Goal: Task Accomplishment & Management: Manage account settings

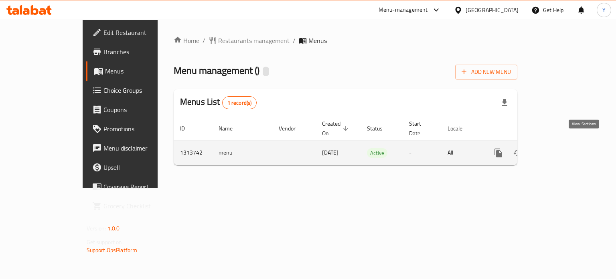
click at [560, 149] on icon "enhanced table" at bounding box center [556, 152] width 7 height 7
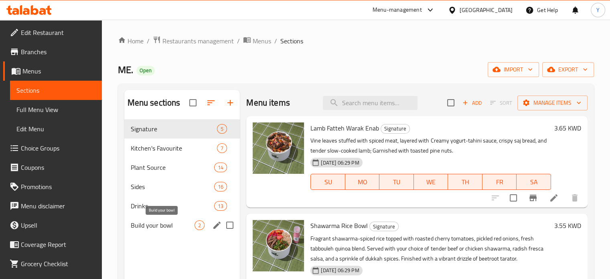
click at [174, 223] on span "Build your bowl" at bounding box center [163, 225] width 64 height 10
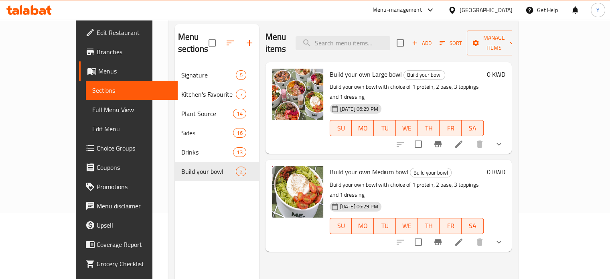
scroll to position [80, 0]
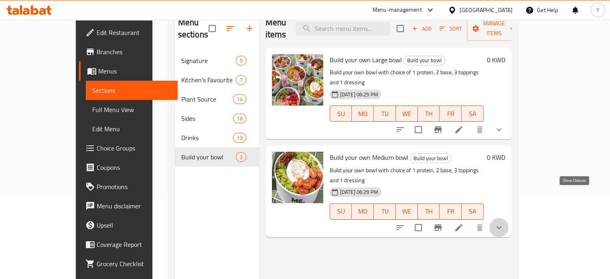
click at [504, 223] on icon "show more" at bounding box center [499, 228] width 10 height 10
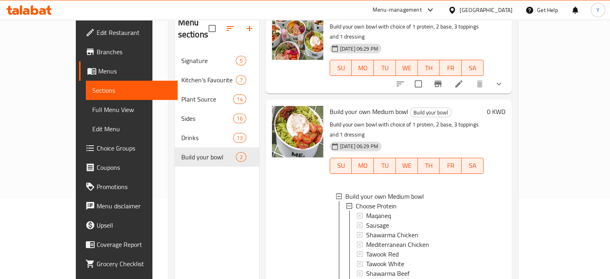
scroll to position [0, 0]
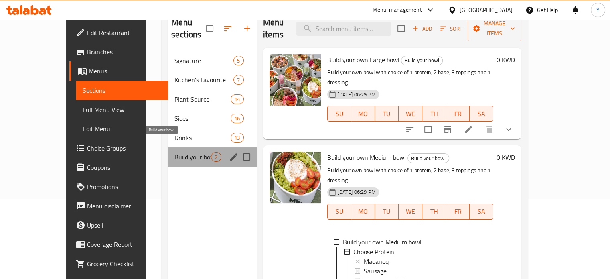
click at [182, 152] on span "Build your bowl" at bounding box center [192, 157] width 36 height 10
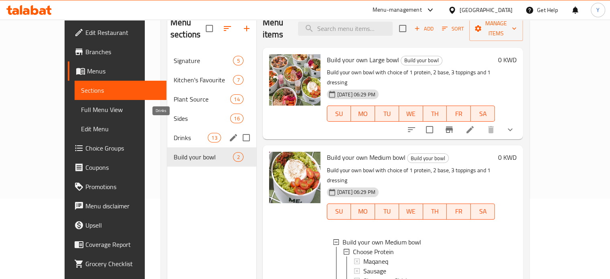
click at [176, 133] on span "Drinks" at bounding box center [191, 138] width 34 height 10
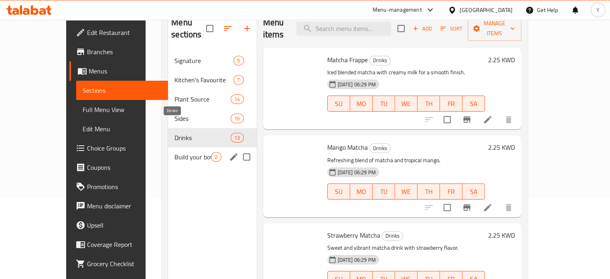
click at [173, 147] on div "Build your bowl 2" at bounding box center [212, 156] width 88 height 19
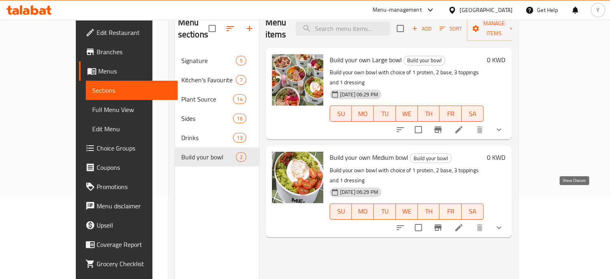
click at [504, 223] on icon "show more" at bounding box center [499, 228] width 10 height 10
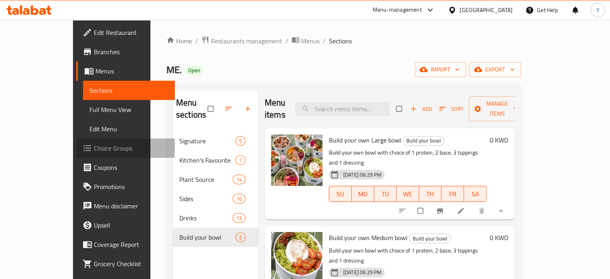
click at [94, 144] on span "Choice Groups" at bounding box center [131, 148] width 75 height 10
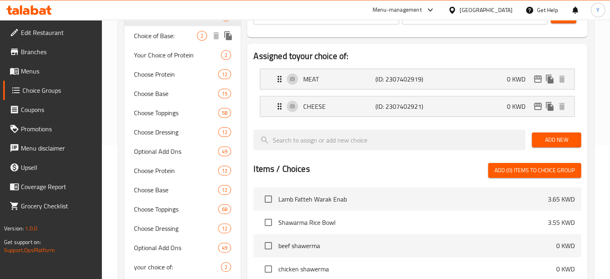
scroll to position [241, 0]
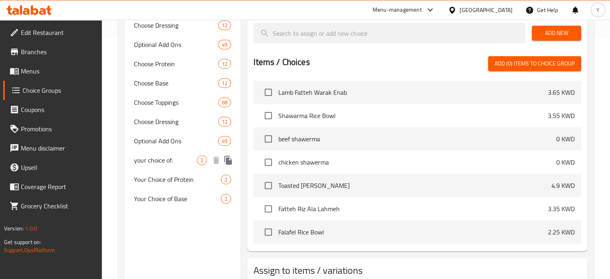
click at [178, 160] on span "your choice of:" at bounding box center [165, 160] width 63 height 10
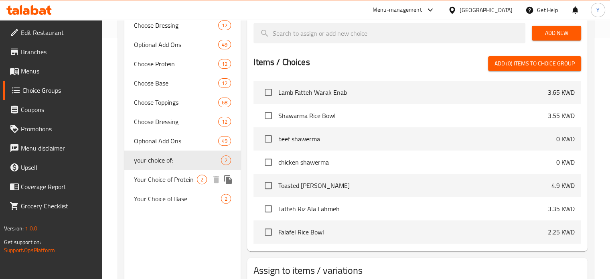
click at [180, 180] on span "Your Choice of Protein" at bounding box center [165, 179] width 63 height 10
type input "Your Choice of Protein"
type input "اختيارك للبروتين"
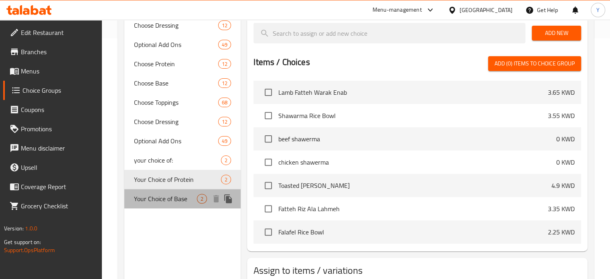
click at [181, 201] on span "Your Choice of Base" at bounding box center [165, 199] width 63 height 10
type input "Your Choice of Base"
type input "اخيارك من الاساسيات"
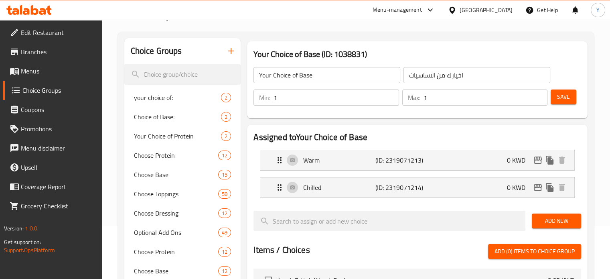
scroll to position [40, 0]
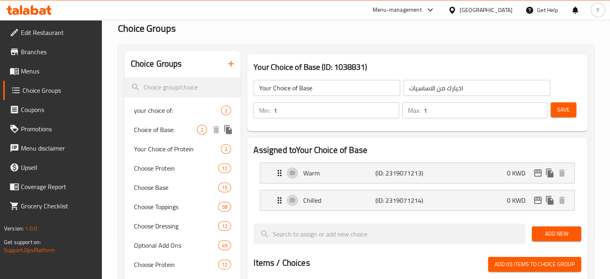
click at [173, 127] on span "Choice of Base:" at bounding box center [165, 130] width 63 height 10
type input "Choice of Base:"
type input ":اخيارك للاساسي"
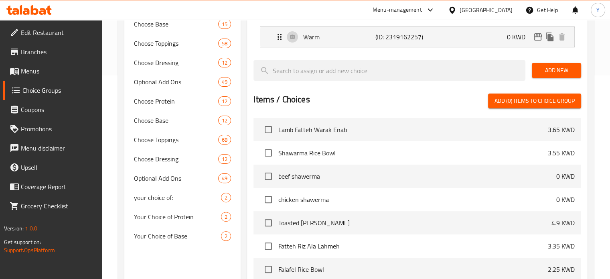
scroll to position [294, 0]
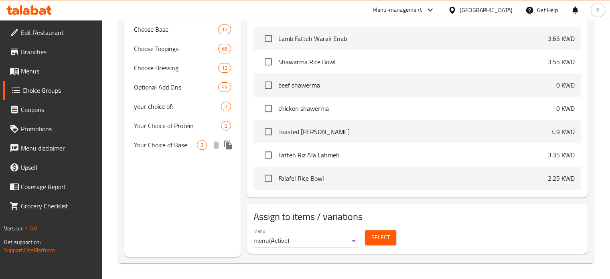
click at [184, 146] on span "Your Choice of Base" at bounding box center [165, 145] width 63 height 10
type input "Your Choice of Base"
type input "اخيارك من الاساسيات"
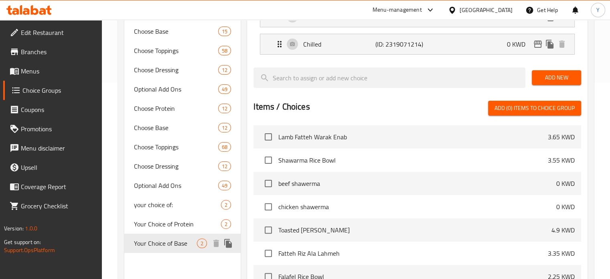
scroll to position [54, 0]
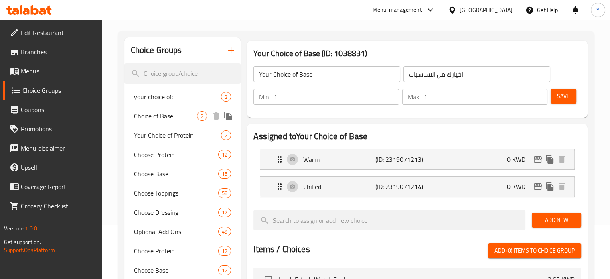
click at [175, 117] on span "Choice of Base:" at bounding box center [165, 116] width 63 height 10
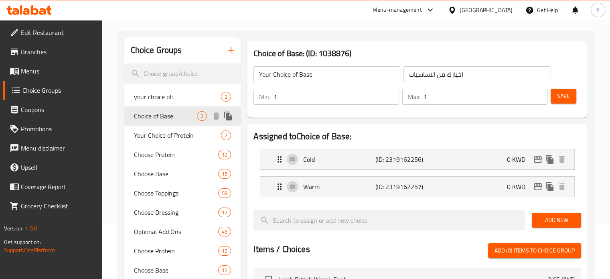
type input "Choice of Base:"
type input ":اخيارك للاساسي"
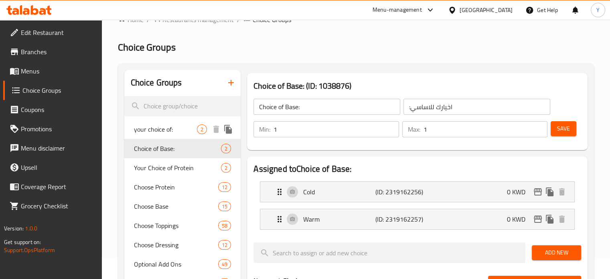
scroll to position [40, 0]
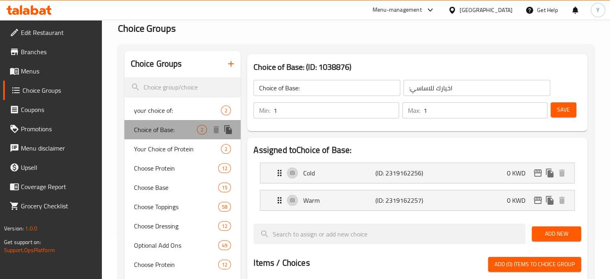
click at [174, 133] on span "Choice of Base:" at bounding box center [165, 130] width 63 height 10
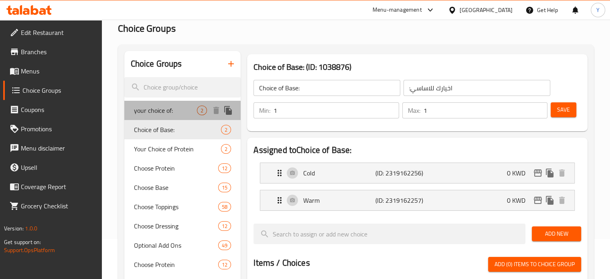
click at [175, 116] on div "your choice of: 2" at bounding box center [182, 110] width 117 height 19
type input "your choice of:"
type input "إختيارك من:"
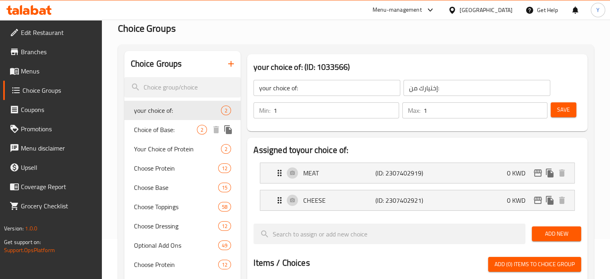
click at [175, 132] on span "Choice of Base:" at bounding box center [165, 130] width 63 height 10
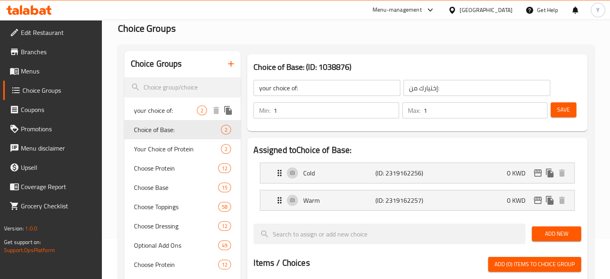
type input "Choice of Base:"
type input ":اخيارك للاساسي"
click at [178, 110] on span "your choice of:" at bounding box center [165, 110] width 63 height 10
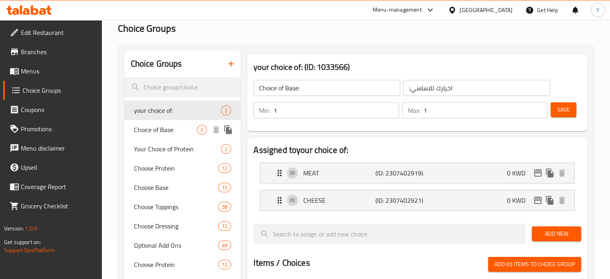
type input "your choice of:"
type input "إختيارك من:"
click at [177, 136] on div "Choice of Base: 2" at bounding box center [182, 129] width 117 height 19
type input "Choice of Base:"
type input ":اخيارك للاساسي"
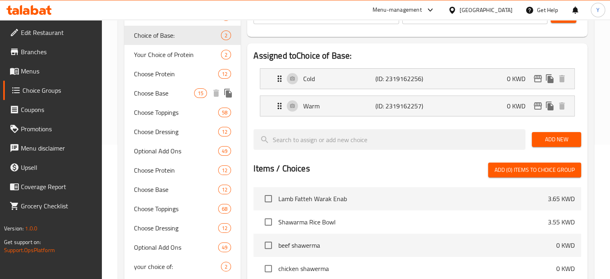
scroll to position [120, 0]
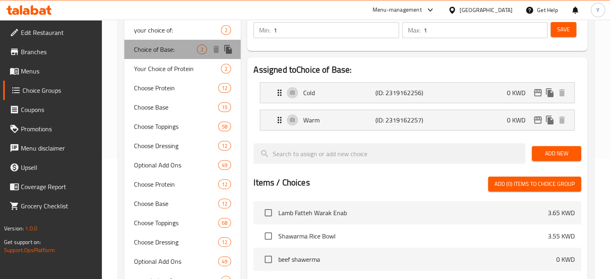
click at [175, 52] on span "Choice of Base:" at bounding box center [165, 50] width 63 height 10
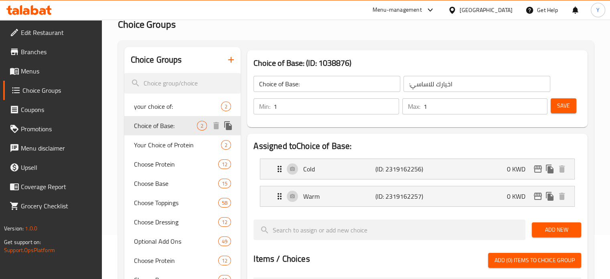
scroll to position [40, 0]
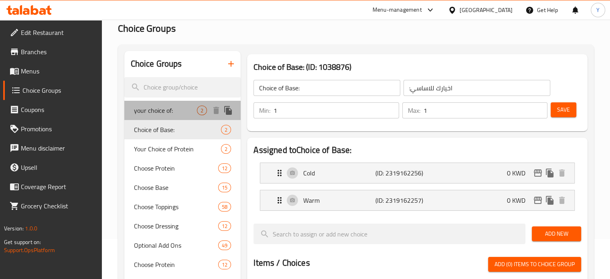
click at [165, 112] on span "your choice of:" at bounding box center [165, 110] width 63 height 10
type input "your choice of:"
type input "إختيارك من:"
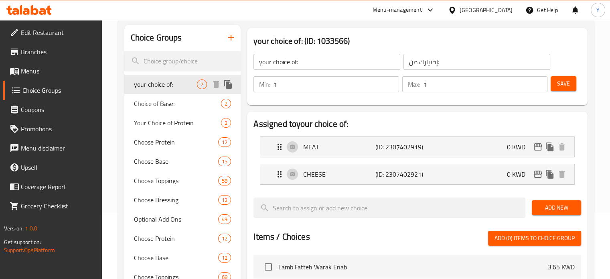
scroll to position [80, 0]
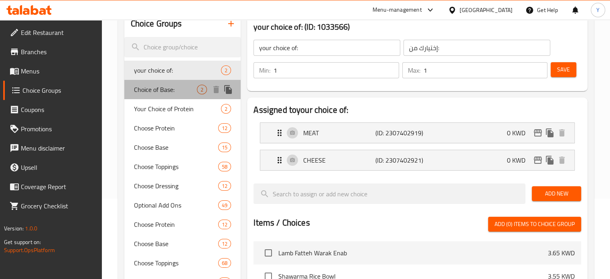
click at [176, 92] on span "Choice of Base:" at bounding box center [165, 90] width 63 height 10
type input "Choice of Base:"
type input ":اخيارك للاساسي"
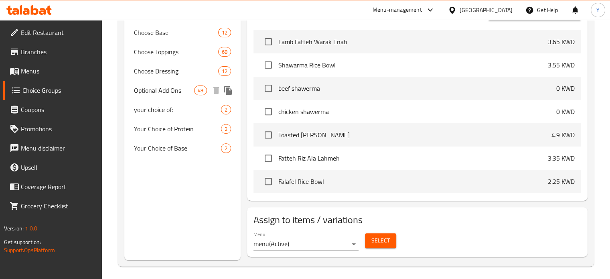
scroll to position [294, 0]
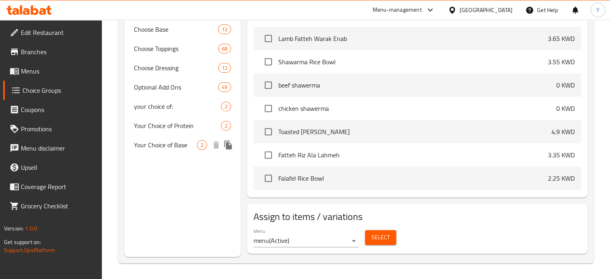
click at [180, 147] on span "Your Choice of Base" at bounding box center [165, 145] width 63 height 10
type input "Your Choice of Base"
type input "اخيارك من الاساسيات"
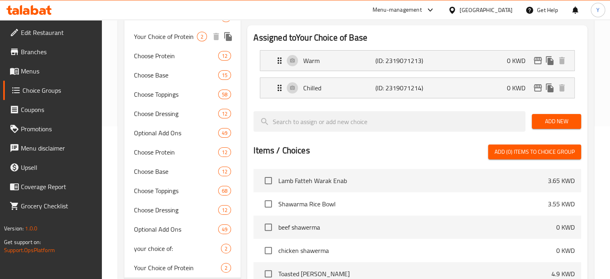
scroll to position [200, 0]
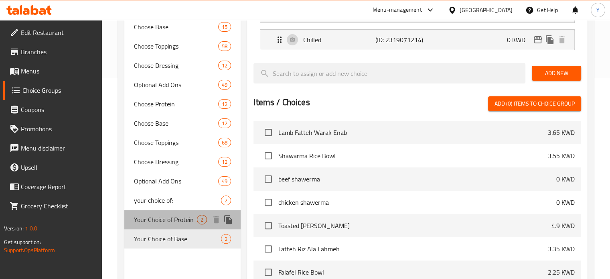
click at [170, 219] on span "Your Choice of Protein" at bounding box center [165, 220] width 63 height 10
type input "Your Choice of Protein"
type input "اختيارك للبروتين"
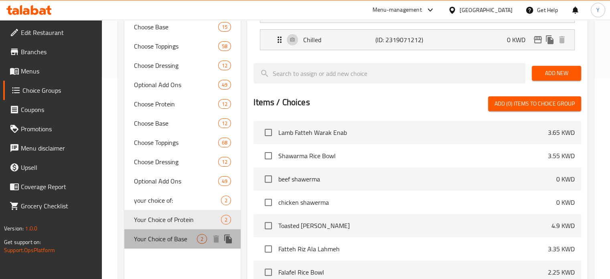
click at [166, 242] on span "Your Choice of Base" at bounding box center [165, 239] width 63 height 10
type input "Your Choice of Base"
type input "اخيارك من الاساسيات"
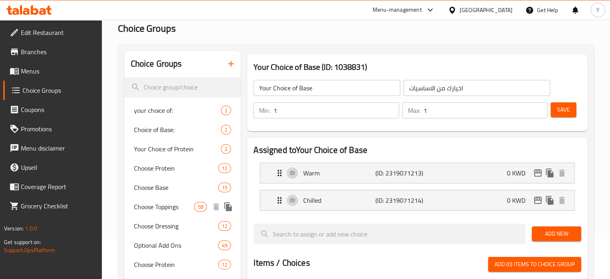
scroll to position [0, 0]
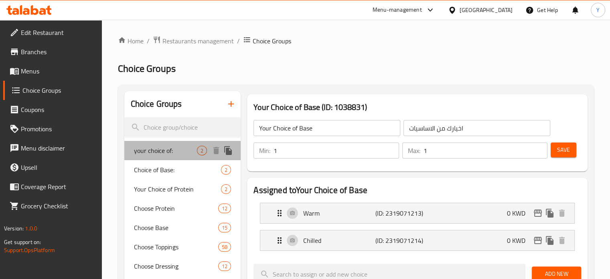
click at [180, 147] on span "your choice of:" at bounding box center [165, 151] width 63 height 10
type input "your choice of:"
type input "إختيارك من:"
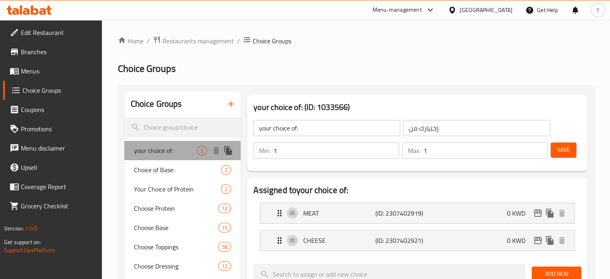
drag, startPoint x: 164, startPoint y: 159, endPoint x: 166, endPoint y: 164, distance: 4.6
click at [164, 159] on div "your choice of: 2" at bounding box center [182, 150] width 117 height 19
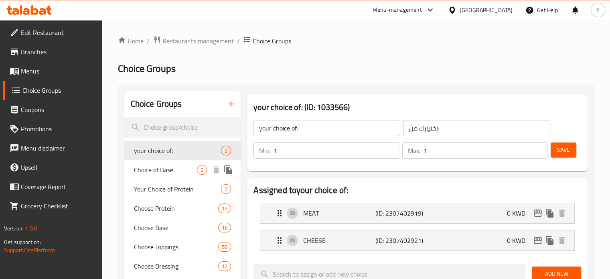
click at [166, 165] on span "Choice of Base:" at bounding box center [165, 170] width 63 height 10
type input "Choice of Base:"
type input ":اخيارك للاساسي"
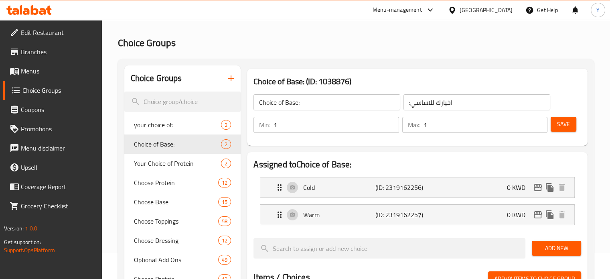
scroll to position [40, 0]
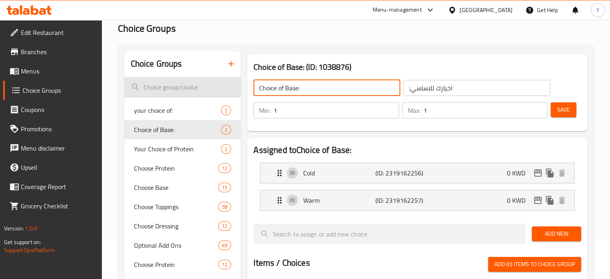
drag, startPoint x: 329, startPoint y: 89, endPoint x: 161, endPoint y: 88, distance: 167.6
click at [161, 88] on div "Choice Groups your choice of: 2 Choice of Base: 2 Your Choice of Protein 2 Choo…" at bounding box center [357, 281] width 466 height 460
paste input "Temperature of base"
type input "Temperature of base:"
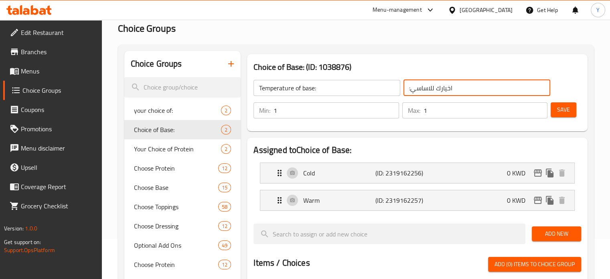
drag, startPoint x: 463, startPoint y: 83, endPoint x: 330, endPoint y: 86, distance: 133.6
click at [330, 86] on div "Temperature of base: ​ :اخيارك للاساسي ​" at bounding box center [402, 88] width 306 height 26
paste input "حراره الاساسيات"
click at [406, 84] on input "حراره الاساسيات" at bounding box center [476, 88] width 147 height 16
type input ":حراره الاساسيات"
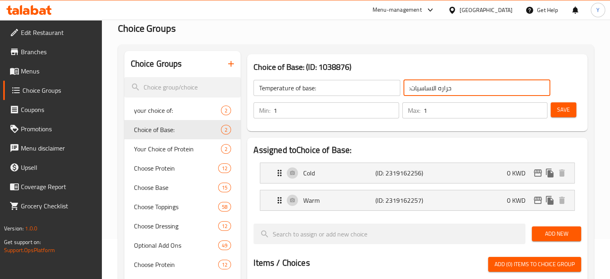
click at [555, 115] on button "Save" at bounding box center [564, 109] width 26 height 15
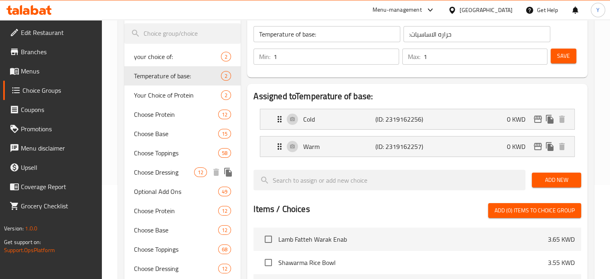
scroll to position [80, 0]
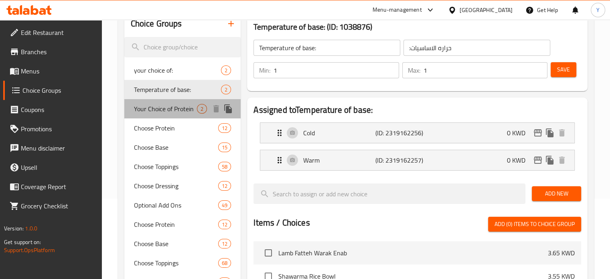
click at [180, 112] on span "Your Choice of Protein" at bounding box center [165, 109] width 63 height 10
type input "Your Choice of Protein"
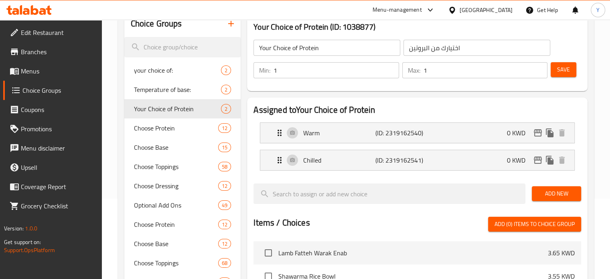
scroll to position [40, 0]
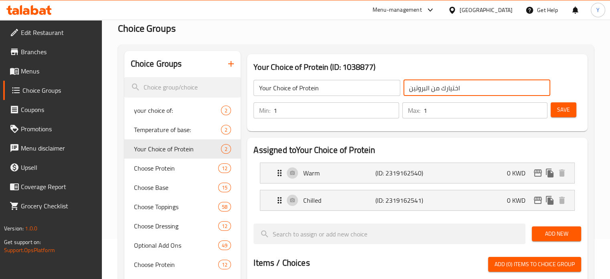
drag, startPoint x: 490, startPoint y: 88, endPoint x: 302, endPoint y: 87, distance: 188.1
click at [302, 87] on div "Your Choice of Protein ​ اختيارك من البروتين ​" at bounding box center [402, 88] width 306 height 26
paste input "حراره البروتين"
click at [411, 90] on input "حراره البروتين" at bounding box center [476, 88] width 147 height 16
type input ":حراره البروتين"
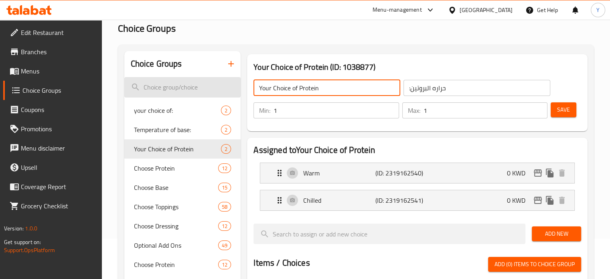
drag, startPoint x: 346, startPoint y: 91, endPoint x: 176, endPoint y: 84, distance: 169.4
click at [176, 84] on div "Choice Groups your choice of: 2 Temperature of base: 2 Your Choice of Protein 2…" at bounding box center [357, 281] width 466 height 460
paste input "temperature of p"
drag, startPoint x: 258, startPoint y: 88, endPoint x: 250, endPoint y: 88, distance: 8.0
click at [250, 88] on div "temperature of protein: ​ :حراره البروتين ​" at bounding box center [402, 88] width 306 height 26
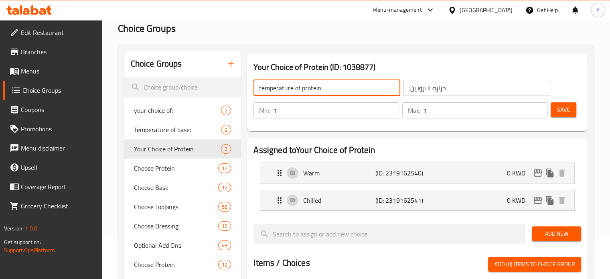
click at [563, 111] on span "Save" at bounding box center [563, 110] width 13 height 10
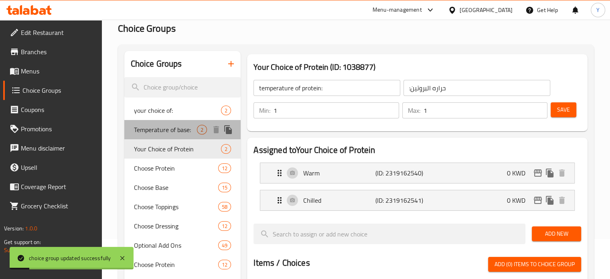
click at [179, 128] on span "Temperature of base:" at bounding box center [165, 130] width 63 height 10
type input "Temperature of base:"
type input ":حراره الاساسيات"
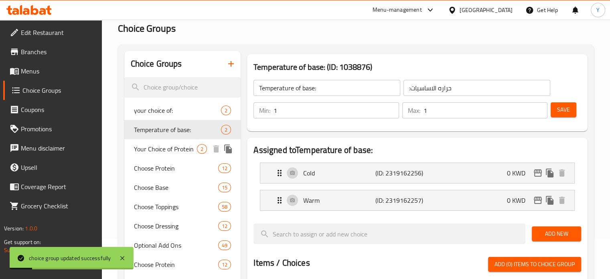
click at [180, 153] on span "Your Choice of Protein" at bounding box center [165, 149] width 63 height 10
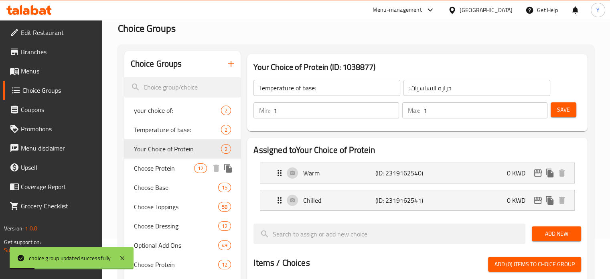
type input "Your Choice of Protein"
type input "اختيارك من البروتين"
click at [176, 165] on span "Choose Protein" at bounding box center [164, 168] width 61 height 10
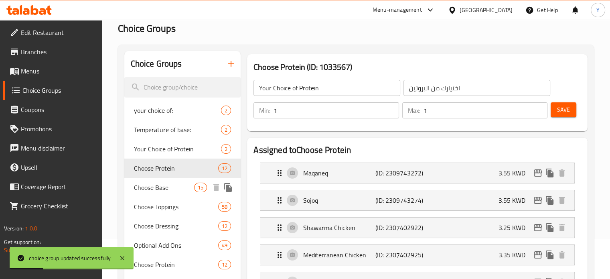
type input "Choose Protein"
type input "اختر البروتين"
click at [151, 144] on span "Your Choice of Protein" at bounding box center [165, 149] width 63 height 10
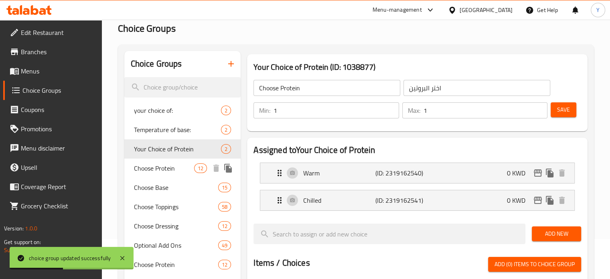
type input "Your Choice of Protein"
type input "اختيارك من البروتين"
click at [172, 172] on span "Choose Protein" at bounding box center [164, 168] width 61 height 10
type input "Choose Protein"
type input "اختر البروتين"
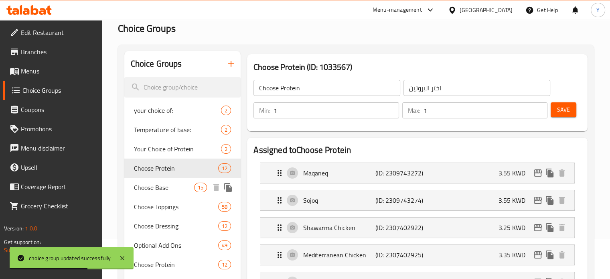
click at [180, 183] on span "Choose Base" at bounding box center [164, 187] width 61 height 10
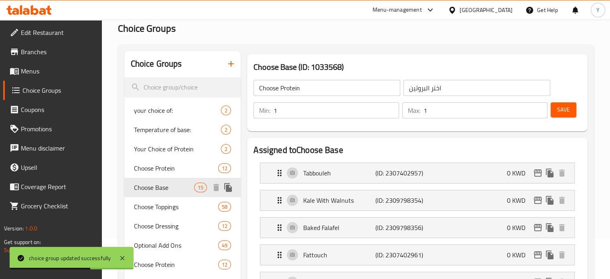
type input "Choose Base"
type input "اختر القاعدة"
type input "2"
click at [173, 210] on span "Choose Toppings" at bounding box center [164, 207] width 61 height 10
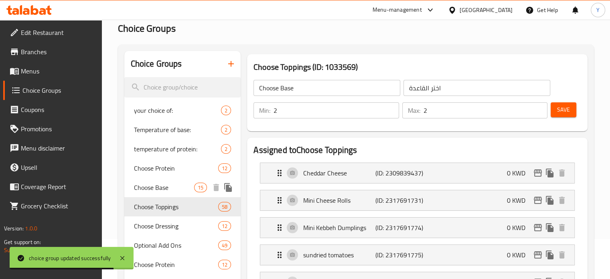
type input "Choose Toppings"
type input "اختر الإضافات"
type input "3"
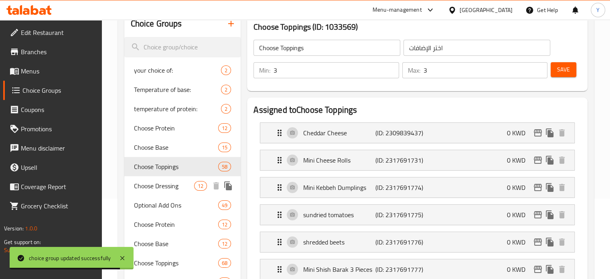
click at [175, 190] on span "Choose Dressing" at bounding box center [164, 186] width 61 height 10
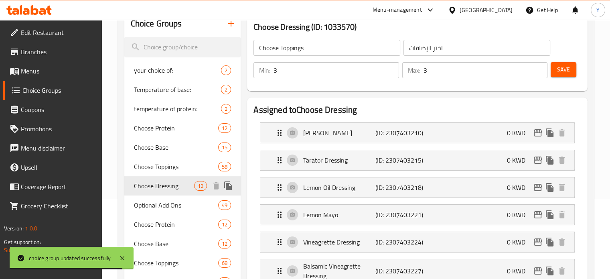
type input "Choose Dressing"
type input "اختر الصوص"
type input "1"
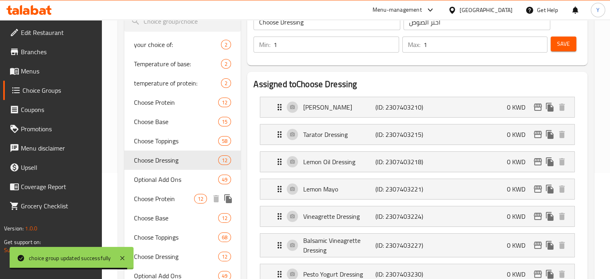
scroll to position [120, 0]
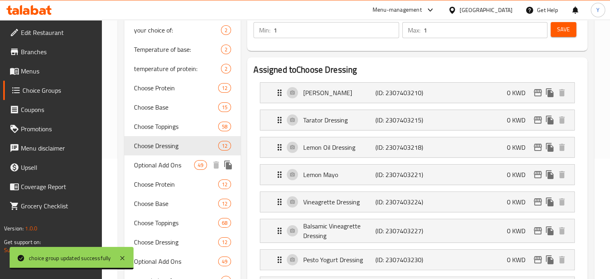
click at [178, 170] on span "Optional Add Ons" at bounding box center [164, 165] width 61 height 10
type input "Optional Add Ons"
type input "الإضافات الاختيارية"
type input "0"
type input "3"
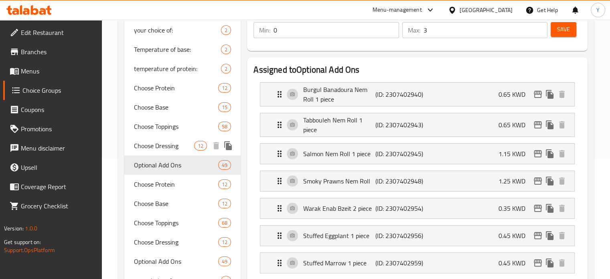
scroll to position [160, 0]
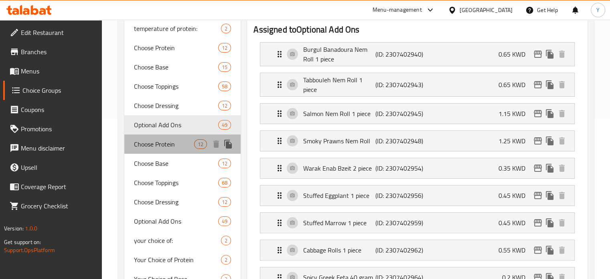
click at [168, 146] on span "Choose Protein" at bounding box center [164, 144] width 61 height 10
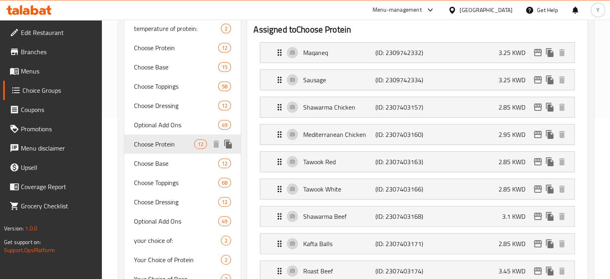
type input "Choose Protein"
type input "اختر البروتين"
type input "1"
click at [172, 162] on span "Choose Base" at bounding box center [164, 163] width 61 height 10
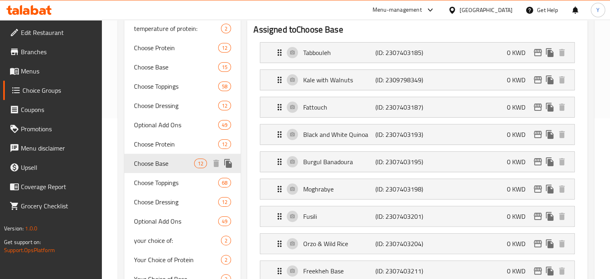
type input "Choose Base"
type input "اختر القاعدة"
type input "2"
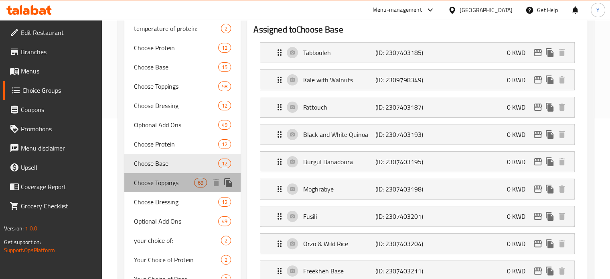
click at [170, 181] on span "Choose Toppings" at bounding box center [164, 183] width 61 height 10
type input "Choose Toppings"
type input "اختر الإضافات"
type input "3"
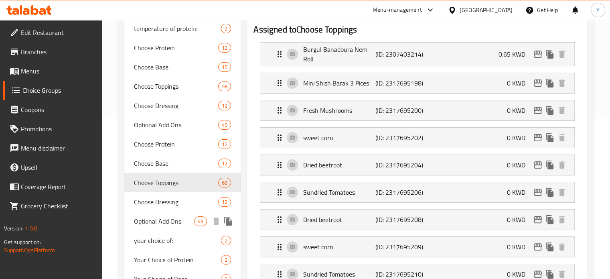
scroll to position [200, 0]
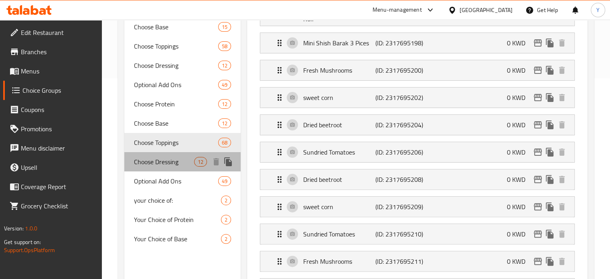
click at [170, 168] on div "Choose Dressing 12" at bounding box center [182, 161] width 117 height 19
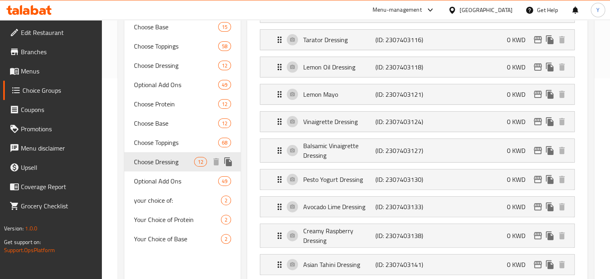
type input "Choose Dressing"
type input "اختر الصوص"
type input "1"
click at [170, 184] on span "Optional Add Ons" at bounding box center [164, 181] width 61 height 10
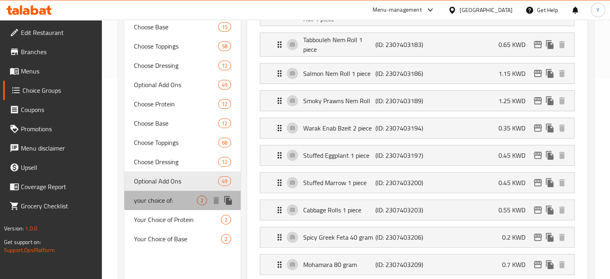
type input "Optional Add Ons"
type input "الإضافات الاختيارية"
type input "0"
type input "3"
click at [178, 199] on span "your choice of:" at bounding box center [165, 200] width 63 height 10
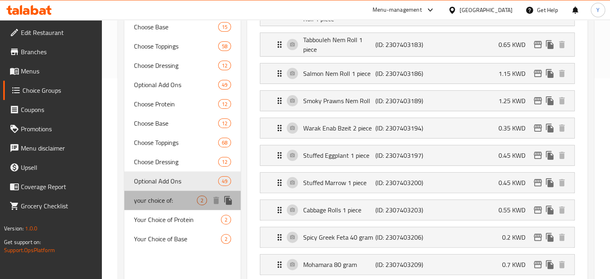
type input "your choice of:"
type input "إختيارك من:"
type input "1"
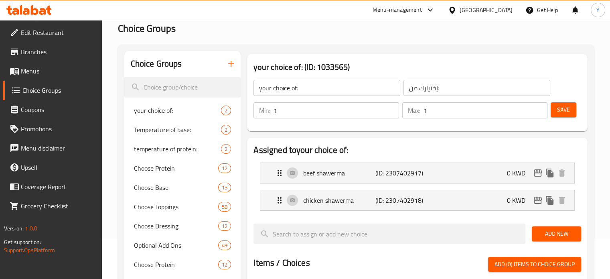
scroll to position [294, 0]
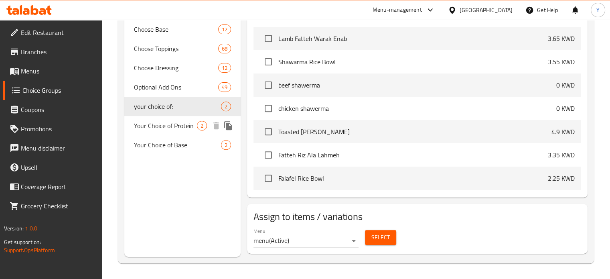
click at [175, 126] on span "Your Choice of Protein" at bounding box center [165, 126] width 63 height 10
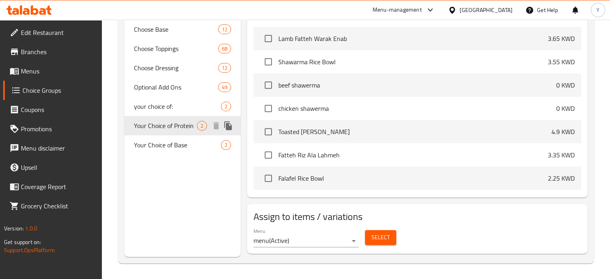
type input "Your Choice of Protein"
type input "اختيارك للبروتين"
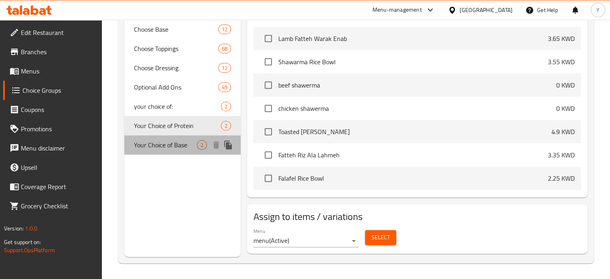
click at [187, 138] on div "Your Choice of Base 2" at bounding box center [182, 144] width 117 height 19
type input "Your Choice of Base"
type input "اخيارك من الاساسيات"
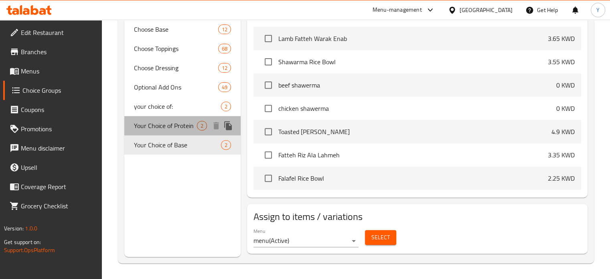
click at [183, 130] on span "Your Choice of Protein" at bounding box center [165, 126] width 63 height 10
type input "Your Choice of Protein"
type input "اختيارك للبروتين"
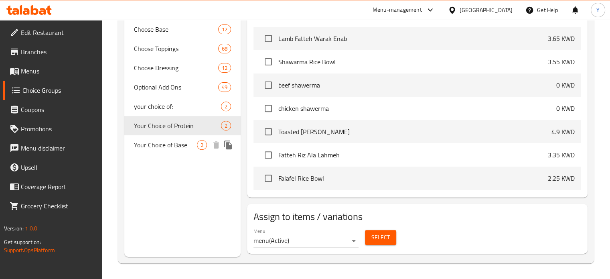
drag, startPoint x: 183, startPoint y: 144, endPoint x: 180, endPoint y: 130, distance: 14.7
click at [183, 145] on span "Your Choice of Base" at bounding box center [165, 145] width 63 height 10
type input "Your Choice of Base"
type input "اخيارك من الاساسيات"
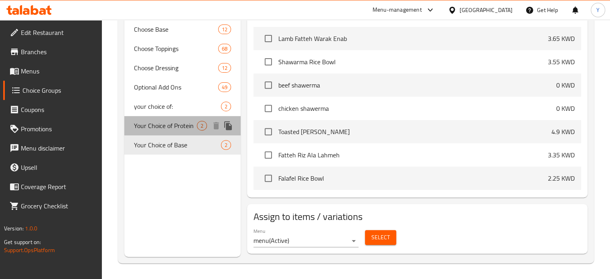
click at [180, 130] on span "Your Choice of Protein" at bounding box center [165, 126] width 63 height 10
type input "Your Choice of Protein"
type input "اختيارك للبروتين"
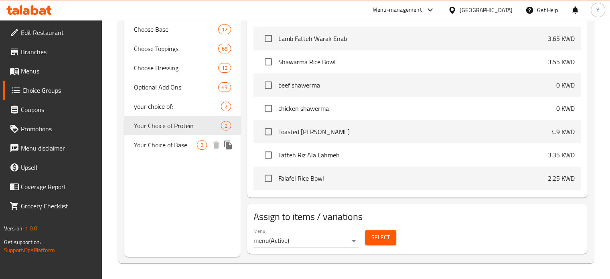
click at [181, 147] on span "Your Choice of Base" at bounding box center [165, 145] width 63 height 10
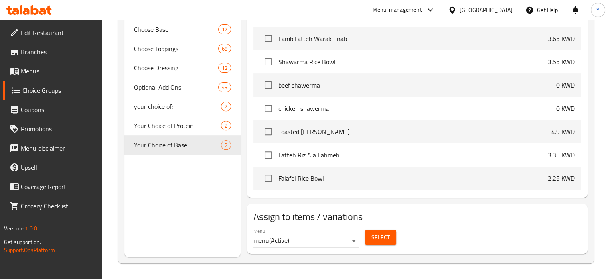
type input "Your Choice of Base"
type input "اخيارك من الاساسيات"
click at [182, 165] on div "Choice Groups your choice of: 2 Temperature of base: 2 temperature of protein: …" at bounding box center [182, 27] width 117 height 460
click at [192, 178] on div "Choice Groups your choice of: 2 Temperature of base: 2 temperature of protein: …" at bounding box center [182, 27] width 117 height 460
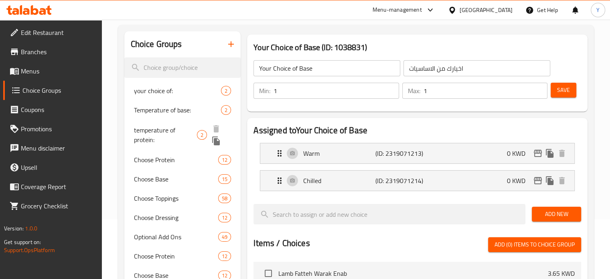
scroll to position [0, 0]
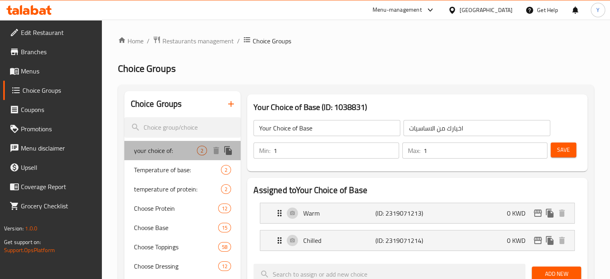
click at [178, 152] on span "your choice of:" at bounding box center [165, 151] width 63 height 10
type input "your choice of:"
type input "إختيارك من:"
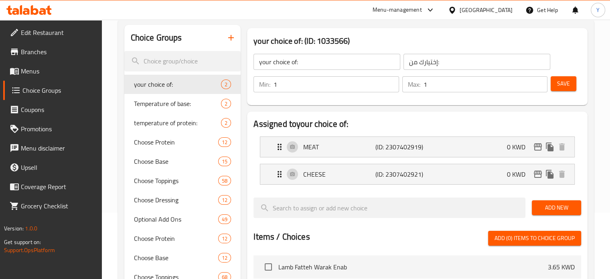
scroll to position [80, 0]
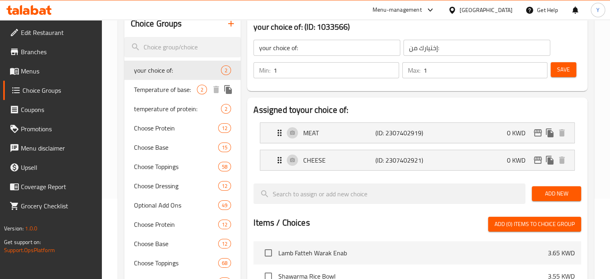
click at [183, 93] on span "Temperature of base:" at bounding box center [165, 90] width 63 height 10
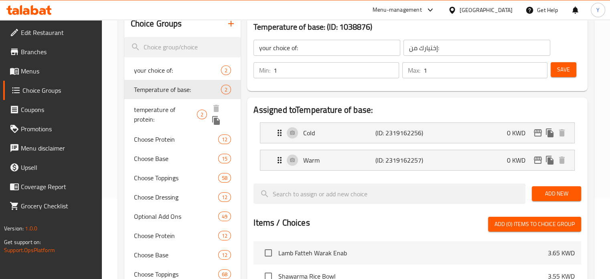
type input "Temperature of base:"
type input ":حراره الاساسيات"
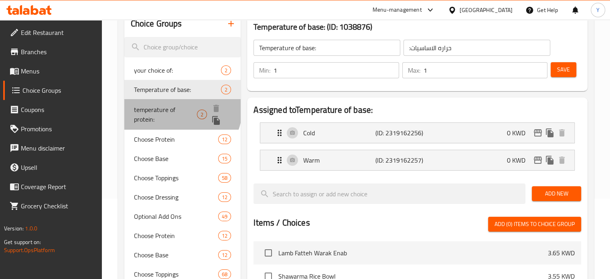
click at [181, 109] on span "temperature of protein:" at bounding box center [165, 114] width 63 height 19
type input "temperature of protein:"
type input ":حراره البروتين"
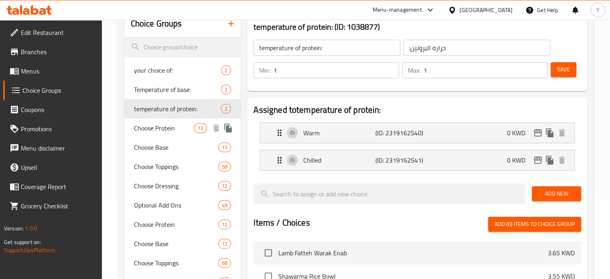
click at [180, 128] on span "Choose Protein" at bounding box center [164, 128] width 61 height 10
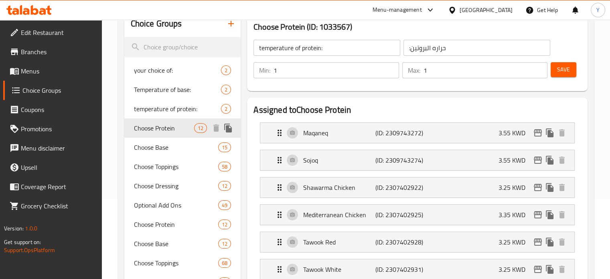
type input "Choose Protein"
type input "اختر البروتين"
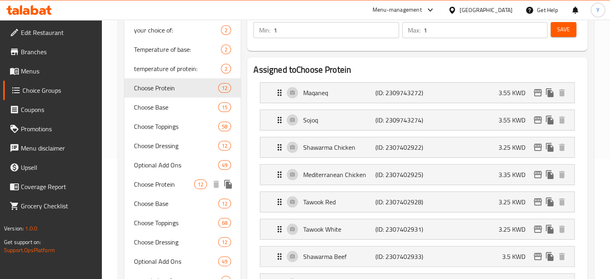
scroll to position [120, 0]
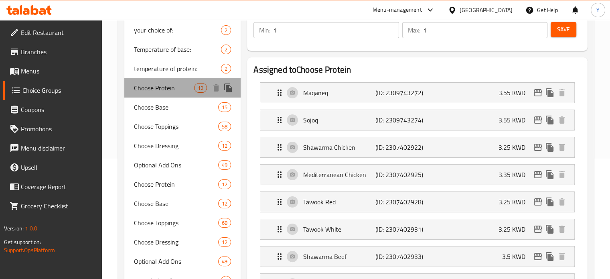
click at [178, 91] on span "Choose Protein" at bounding box center [164, 88] width 61 height 10
drag, startPoint x: 178, startPoint y: 86, endPoint x: 128, endPoint y: 86, distance: 50.5
click at [128, 86] on div "Choose Protein 12" at bounding box center [182, 87] width 117 height 19
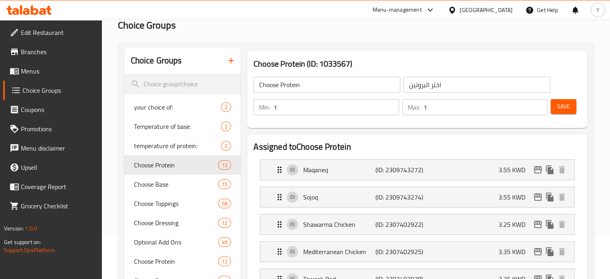
scroll to position [80, 0]
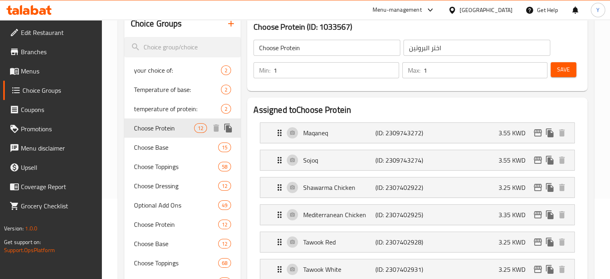
click at [168, 126] on span "Choose Protein" at bounding box center [164, 128] width 61 height 10
click at [318, 51] on input "Choose Protein" at bounding box center [326, 48] width 147 height 16
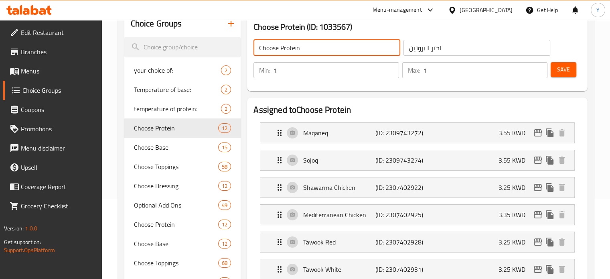
click at [284, 49] on input "Choose Protein" at bounding box center [326, 48] width 147 height 16
click at [281, 49] on input "Choose Protein" at bounding box center [326, 48] width 147 height 16
type input "Choose Large Protein"
click at [431, 48] on input "اختر البروتين" at bounding box center [476, 48] width 147 height 16
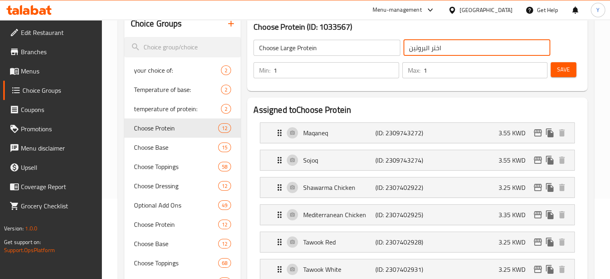
click at [433, 49] on input "اختر البروتين" at bounding box center [476, 48] width 147 height 16
click at [406, 49] on input "اختيار البروتين" at bounding box center [476, 48] width 147 height 16
click at [450, 51] on input "اختيار البروتين" at bounding box center [476, 48] width 147 height 16
type input "اختيار البروتين الكبير"
click at [571, 72] on button "Save" at bounding box center [564, 69] width 26 height 15
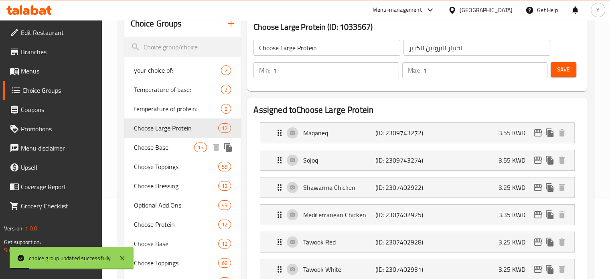
click at [176, 146] on span "Choose Base" at bounding box center [164, 147] width 61 height 10
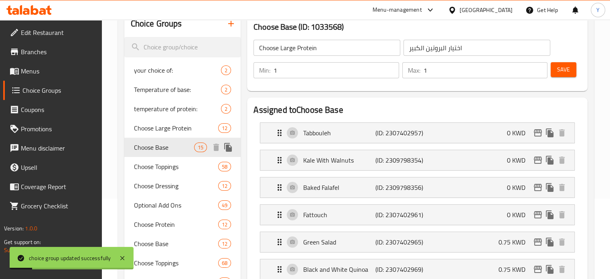
type input "Choose Base"
type input "اختر القاعدة"
type input "2"
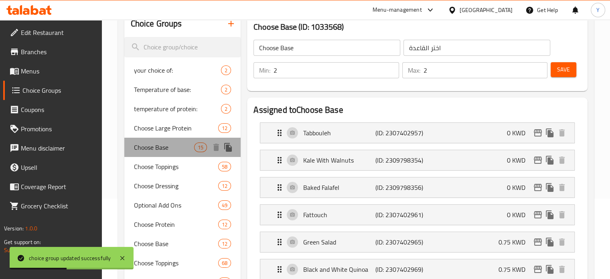
click at [177, 150] on span "Choose Base" at bounding box center [164, 147] width 61 height 10
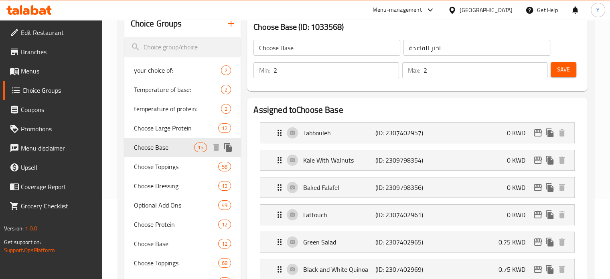
click at [183, 146] on span "Choose Base" at bounding box center [164, 147] width 61 height 10
click at [279, 47] on input "Choose Base" at bounding box center [326, 48] width 147 height 16
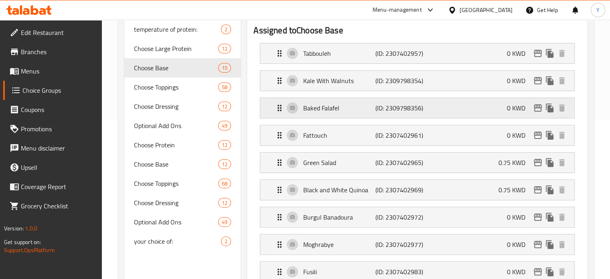
scroll to position [160, 0]
click at [176, 160] on span "Choose Base" at bounding box center [164, 163] width 61 height 10
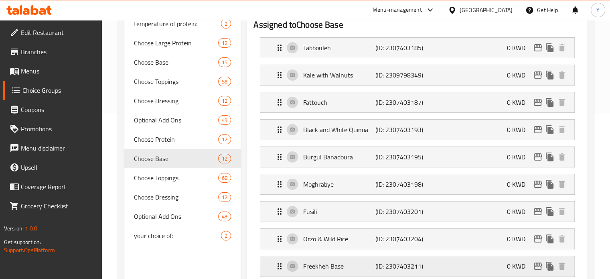
scroll to position [120, 0]
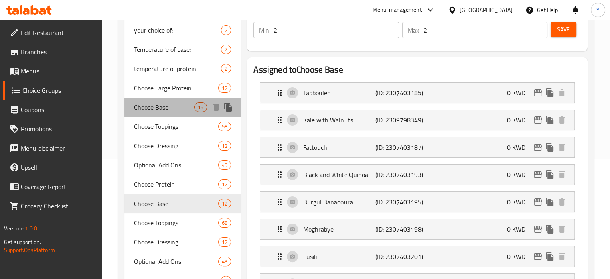
click at [157, 108] on span "Choose Base" at bounding box center [164, 107] width 61 height 10
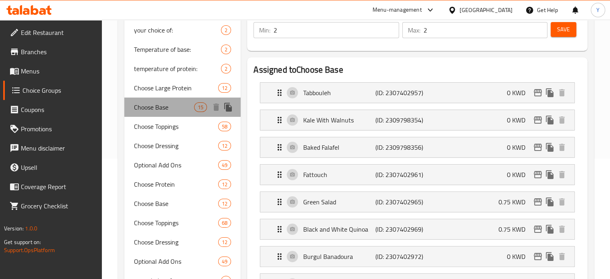
click at [180, 110] on span "Choose Base" at bounding box center [164, 107] width 61 height 10
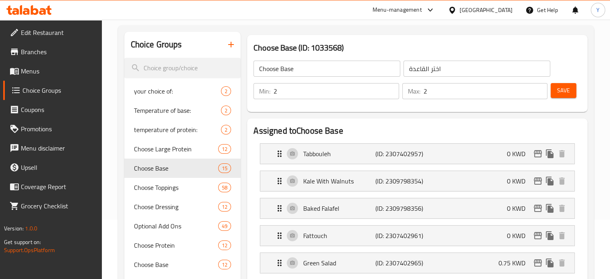
scroll to position [40, 0]
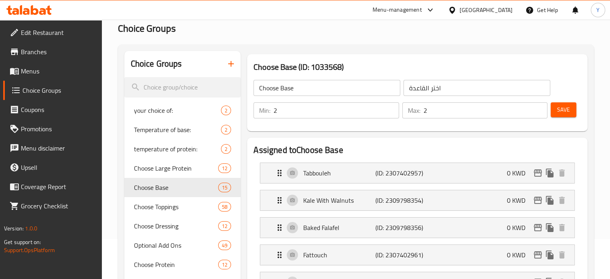
click at [280, 87] on input "Choose Base" at bounding box center [326, 88] width 147 height 16
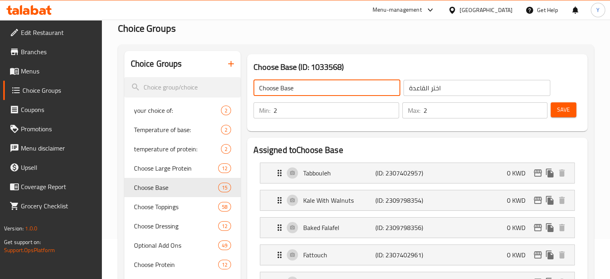
click at [280, 88] on input "Choose Base" at bounding box center [326, 88] width 147 height 16
type input "Choose Large Base"
click at [407, 89] on input "اختر القاعدة" at bounding box center [476, 88] width 147 height 16
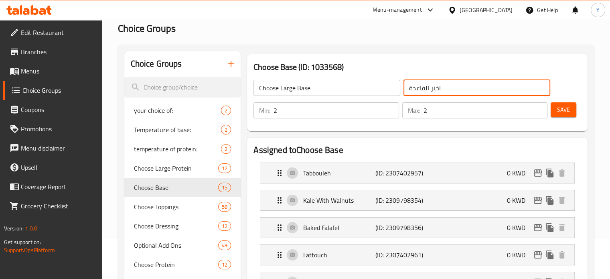
click at [461, 89] on input "اختر القاعدة" at bounding box center [476, 88] width 147 height 16
click at [450, 88] on input "اختر القاعدة الكبير" at bounding box center [476, 88] width 147 height 16
type input "اختيار القاعدة الكبير"
click at [557, 115] on button "Save" at bounding box center [564, 109] width 26 height 15
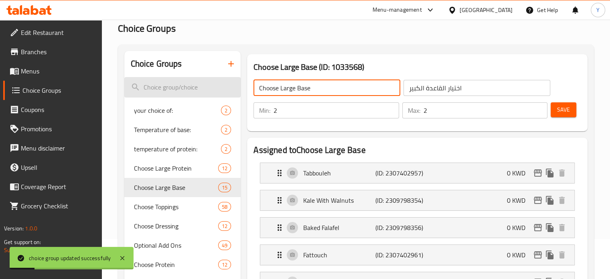
drag, startPoint x: 322, startPoint y: 88, endPoint x: 182, endPoint y: 91, distance: 140.4
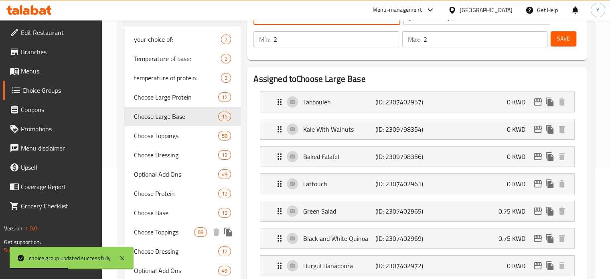
scroll to position [120, 0]
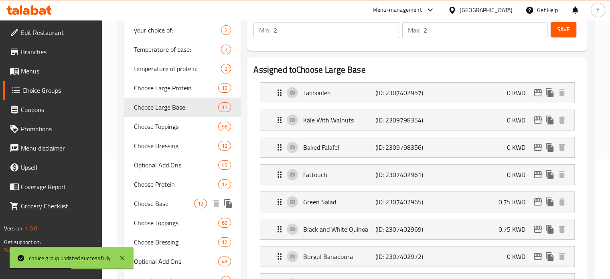
click at [175, 207] on span "Choose Base" at bounding box center [164, 203] width 61 height 10
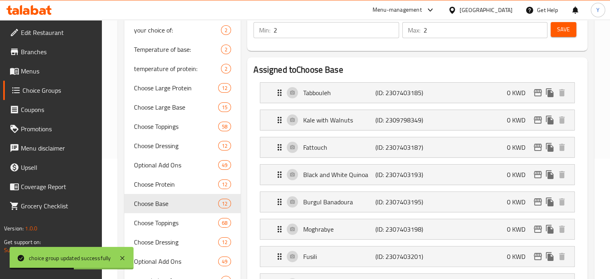
type input "Choose Base"
type input "اختر القاعدة"
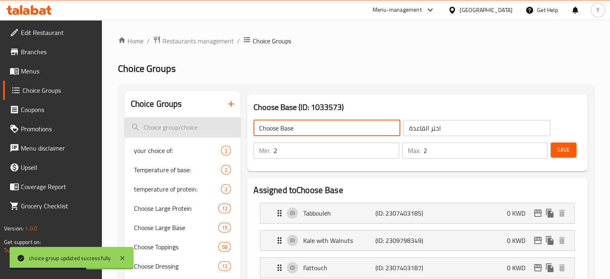
drag, startPoint x: 292, startPoint y: 130, endPoint x: 235, endPoint y: 125, distance: 57.1
paste input "Large"
click at [281, 128] on input "Choose Large Base" at bounding box center [326, 128] width 147 height 16
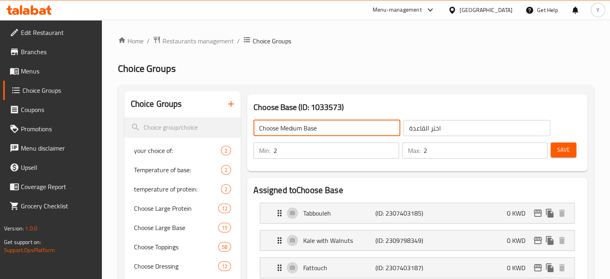
type input "Choose Medium Base"
click at [433, 128] on input "اختر القاعدة" at bounding box center [476, 128] width 147 height 16
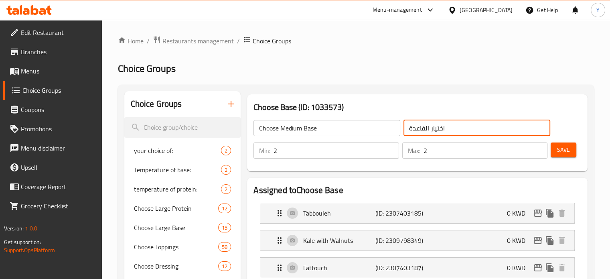
click at [458, 130] on input "اختيار القاعدة" at bounding box center [476, 128] width 147 height 16
type input "اختيار القاعدة الوسط"
click at [563, 153] on span "Save" at bounding box center [563, 150] width 13 height 10
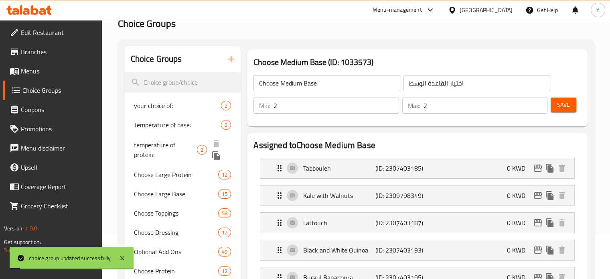
scroll to position [80, 0]
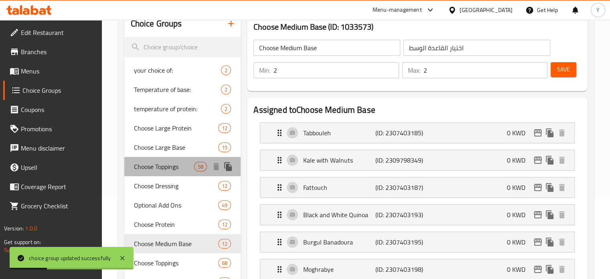
click at [155, 163] on span "Choose Toppings" at bounding box center [164, 167] width 61 height 10
type input "Choose Toppings"
type input "اختر الإضافات"
type input "3"
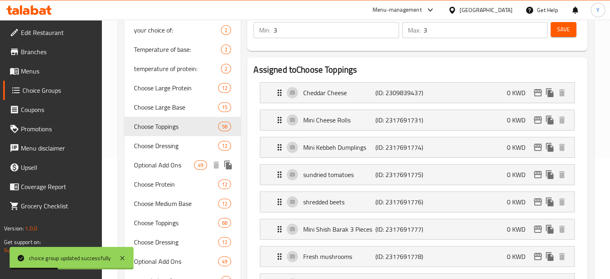
scroll to position [160, 0]
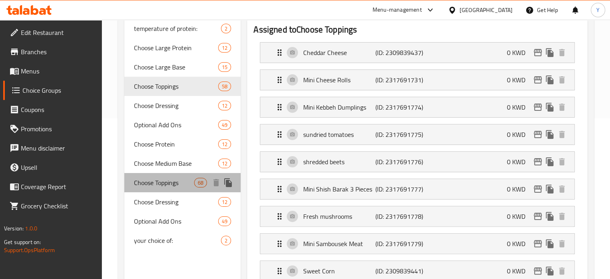
click at [163, 184] on span "Choose Toppings" at bounding box center [164, 183] width 61 height 10
click at [181, 88] on span "Choose Toppings" at bounding box center [176, 86] width 85 height 10
click at [167, 182] on span "Choose Toppings" at bounding box center [164, 183] width 61 height 10
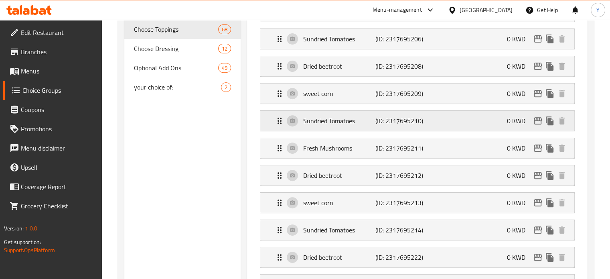
scroll to position [80, 0]
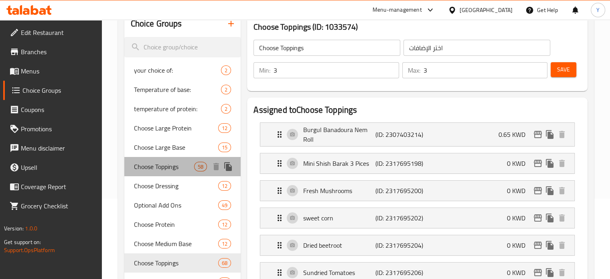
click at [178, 164] on span "Choose Toppings" at bounding box center [164, 167] width 61 height 10
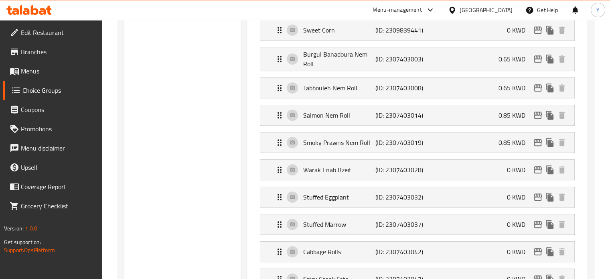
scroll to position [120, 0]
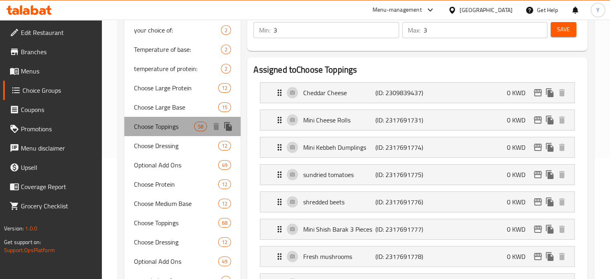
click at [178, 123] on span "Choose Toppings" at bounding box center [164, 127] width 61 height 10
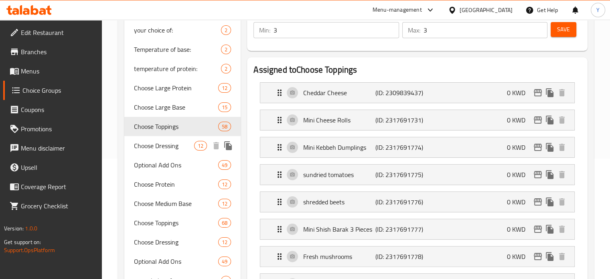
click at [177, 141] on span "Choose Dressing" at bounding box center [164, 146] width 61 height 10
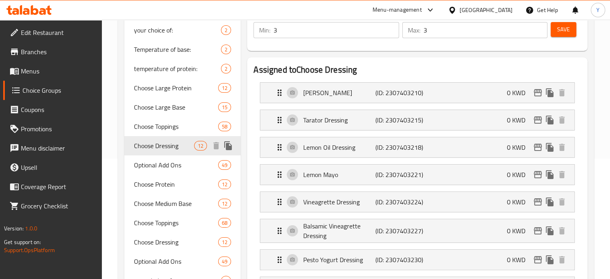
type input "Choose Dressing"
type input "اختر الصوص"
type input "1"
click at [167, 146] on span "Choose Dressing" at bounding box center [164, 146] width 61 height 10
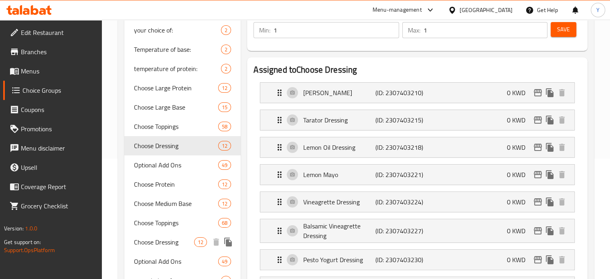
click at [179, 242] on span "Choose Dressing" at bounding box center [164, 242] width 61 height 10
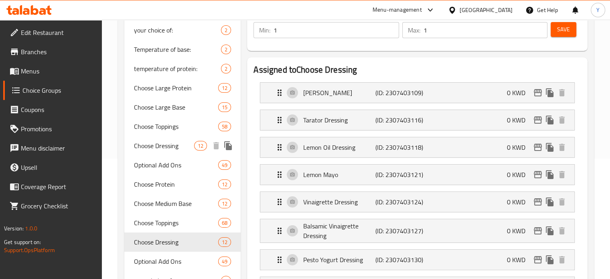
click at [176, 146] on span "Choose Dressing" at bounding box center [164, 146] width 61 height 10
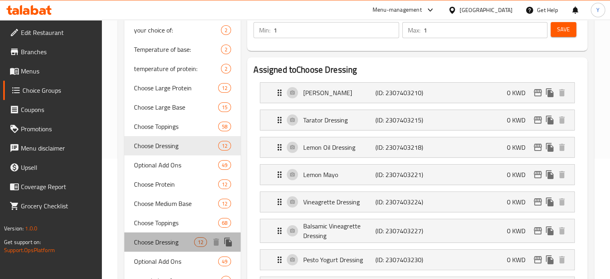
click at [174, 246] on span "Choose Dressing" at bounding box center [164, 242] width 61 height 10
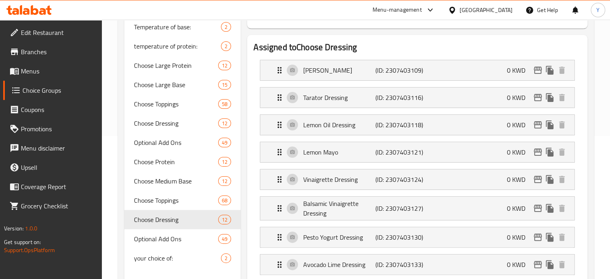
scroll to position [160, 0]
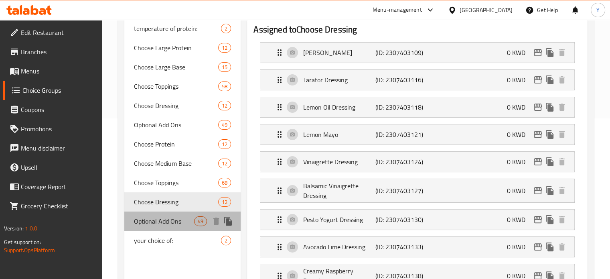
click at [172, 218] on span "Optional Add Ons" at bounding box center [164, 221] width 61 height 10
type input "Optional Add Ons"
type input "الإضافات الاختيارية"
type input "0"
type input "3"
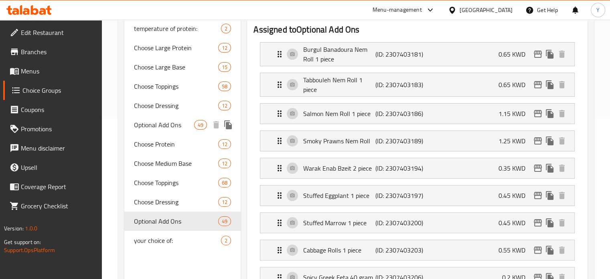
click at [181, 128] on span "Optional Add Ons" at bounding box center [164, 125] width 61 height 10
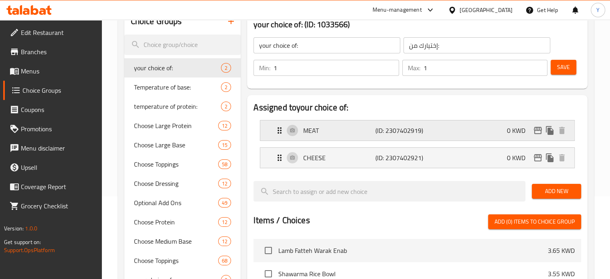
scroll to position [80, 0]
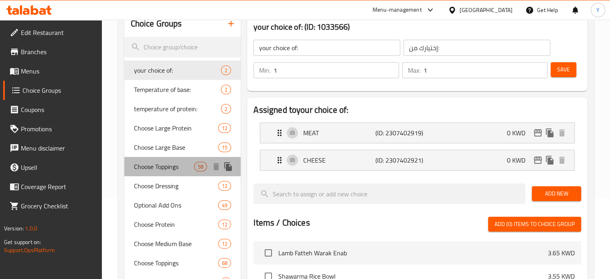
click at [183, 168] on span "Choose Toppings" at bounding box center [164, 167] width 61 height 10
click at [184, 187] on span "Choose Dressing" at bounding box center [176, 186] width 85 height 10
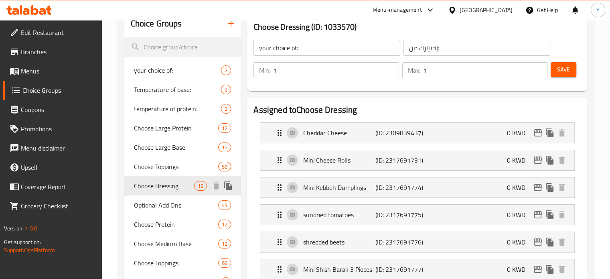
type input "Choose Toppings"
type input "اختر الإضافات"
type input "3"
type input "Choose Dressing"
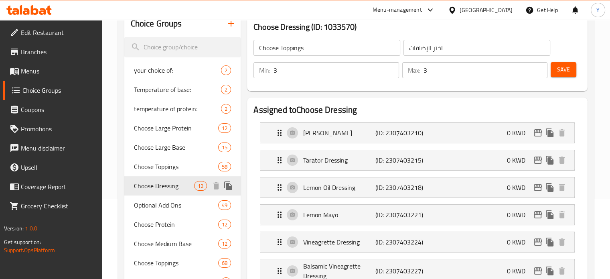
type input "اختر الصوص"
type input "1"
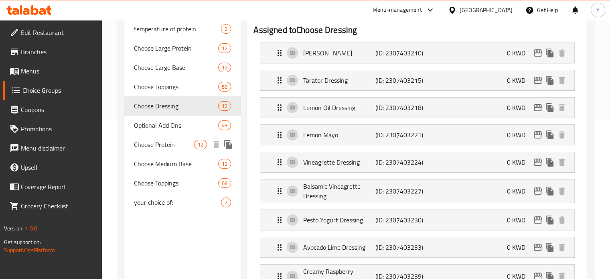
scroll to position [160, 0]
click at [172, 88] on span "Choose Toppings" at bounding box center [164, 86] width 61 height 10
click at [174, 186] on span "Choose Toppings" at bounding box center [176, 183] width 85 height 10
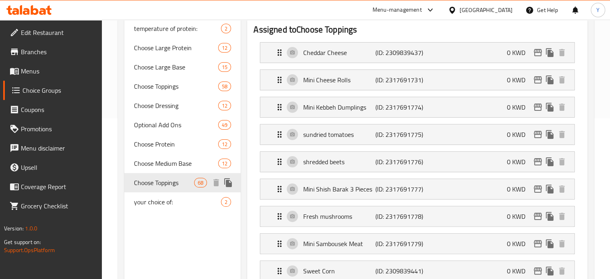
type input "Choose Toppings"
type input "اختر الإضافات"
type input "3"
click at [173, 84] on span "Choose Toppings" at bounding box center [176, 86] width 85 height 10
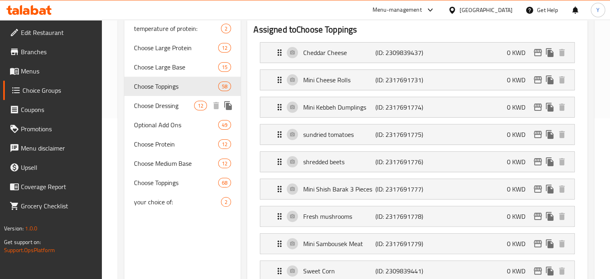
click at [174, 109] on span "Choose Dressing" at bounding box center [164, 106] width 61 height 10
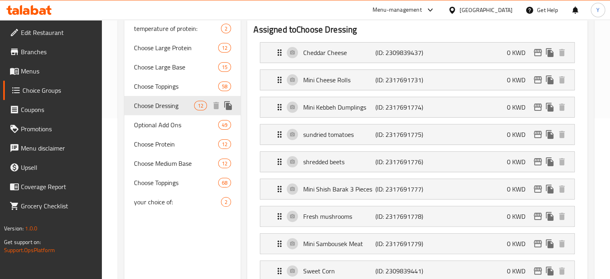
type input "Choose Dressing"
type input "اختر الصوص"
type input "1"
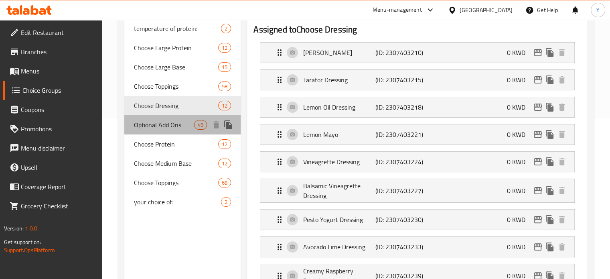
click at [178, 126] on span "Optional Add Ons" at bounding box center [164, 125] width 61 height 10
type input "Optional Add Ons"
type input "الإضافات الاختيارية"
type input "0"
type input "3"
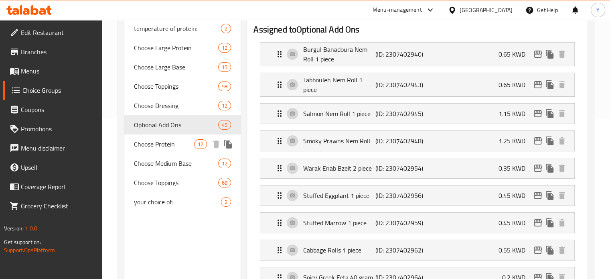
click at [178, 145] on span "Choose Protein" at bounding box center [164, 144] width 61 height 10
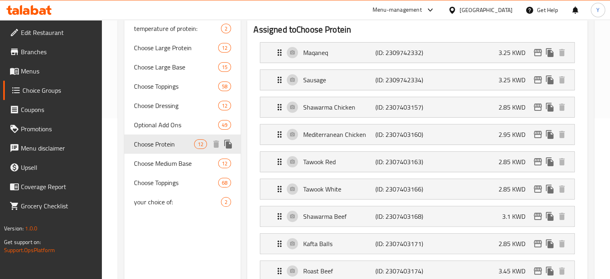
type input "Choose Protein"
type input "اختر البروتين"
type input "1"
click at [180, 45] on span "Choose Large Protein" at bounding box center [164, 48] width 61 height 10
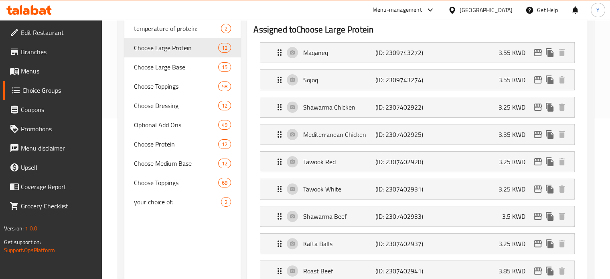
type input "Choose Large Protein"
type input "اختيار البروتين الكبير"
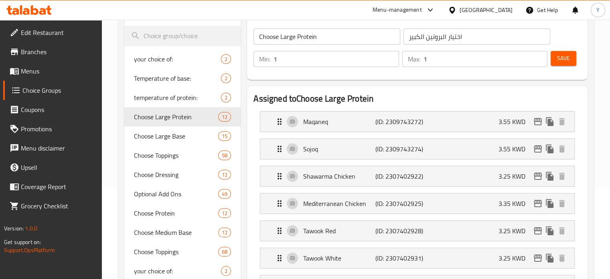
scroll to position [80, 0]
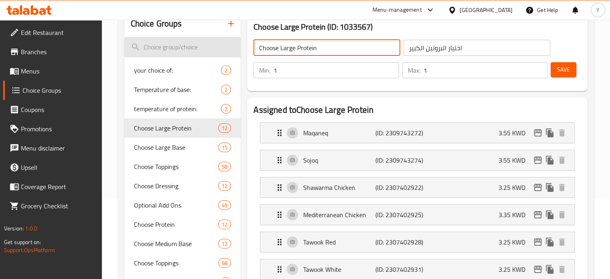
drag, startPoint x: 325, startPoint y: 49, endPoint x: 136, endPoint y: 48, distance: 188.5
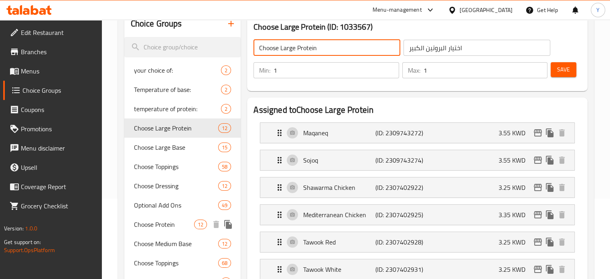
click at [177, 220] on span "Choose Protein" at bounding box center [164, 224] width 61 height 10
type input "Choose Protein"
type input "اختر البروتين"
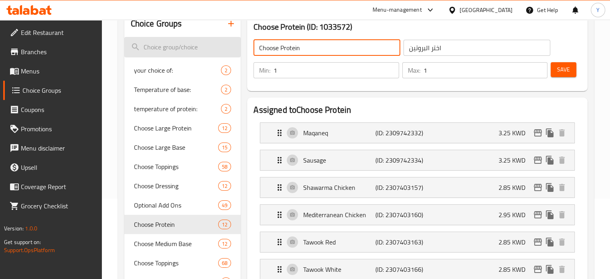
drag, startPoint x: 331, startPoint y: 48, endPoint x: 215, endPoint y: 47, distance: 116.3
paste input "Large"
click at [290, 51] on input "Choose Large Protein" at bounding box center [326, 48] width 147 height 16
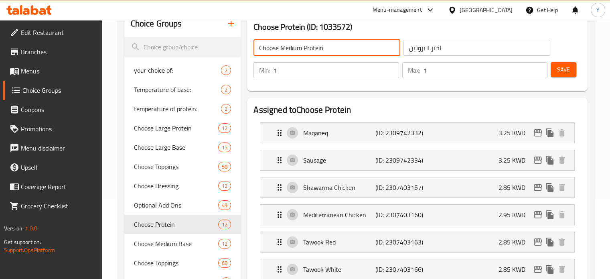
type input "Choose Medium Protein"
click at [448, 45] on input "اختر البروتين" at bounding box center [476, 48] width 147 height 16
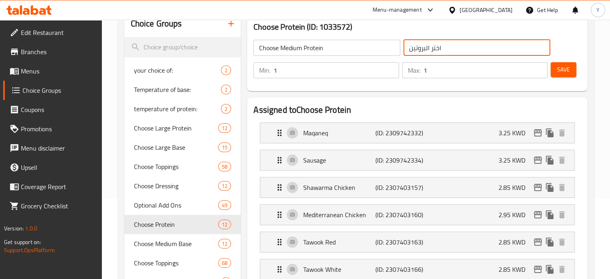
click at [433, 51] on input "اختر البروتين" at bounding box center [476, 48] width 147 height 16
click at [462, 51] on input "اختيار البروتين" at bounding box center [476, 48] width 147 height 16
type input "اختيار البروتين الوسط"
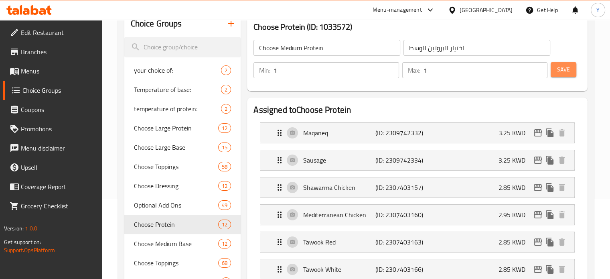
click at [567, 72] on span "Save" at bounding box center [563, 70] width 13 height 10
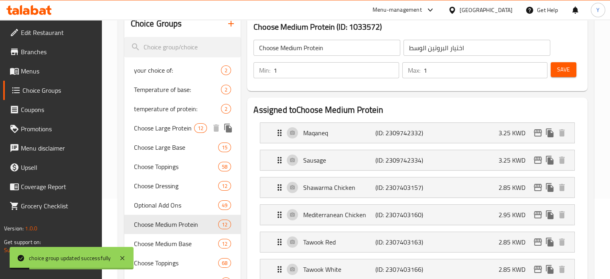
click at [176, 133] on span "Choose Large Protein" at bounding box center [164, 128] width 61 height 10
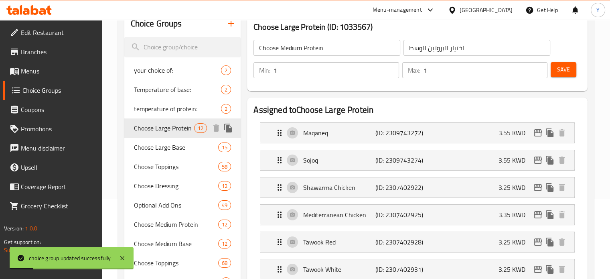
type input "Choose Large Protein"
type input "اختيار البروتين الكبير"
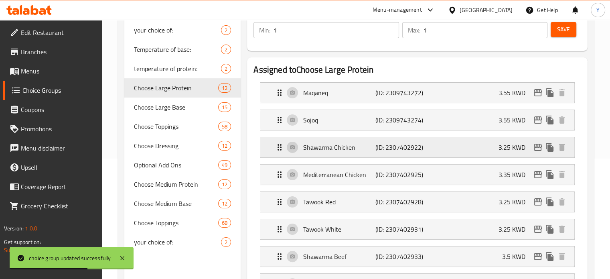
scroll to position [160, 0]
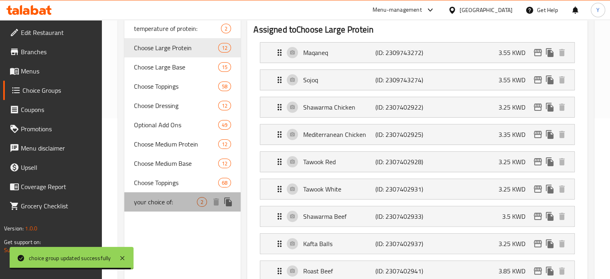
click at [182, 203] on span "your choice of:" at bounding box center [165, 202] width 63 height 10
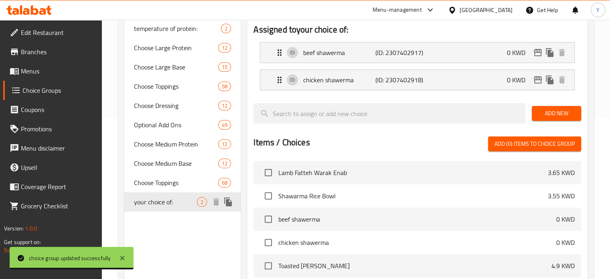
type input "your choice of:"
type input "إختيارك من:"
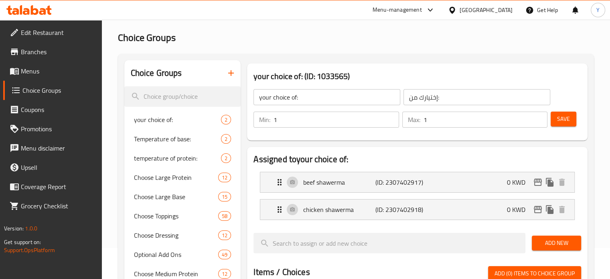
scroll to position [40, 0]
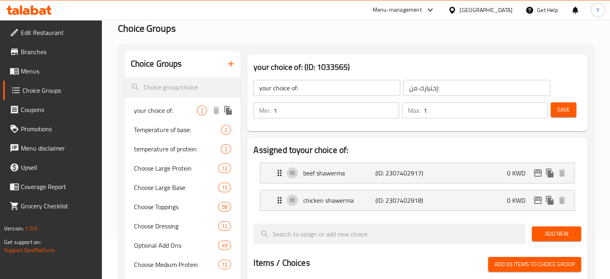
click at [169, 110] on span "your choice of:" at bounding box center [165, 110] width 63 height 10
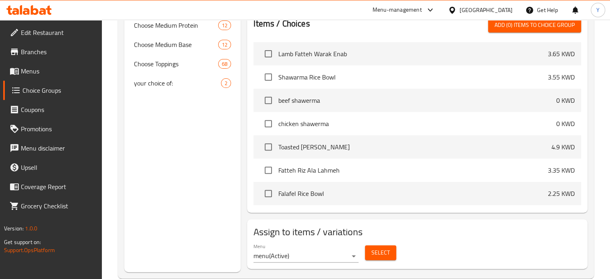
scroll to position [281, 0]
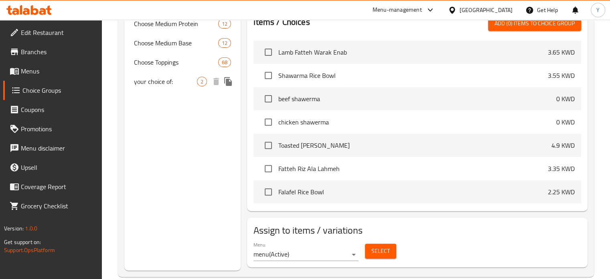
click at [170, 78] on span "your choice of:" at bounding box center [165, 82] width 63 height 10
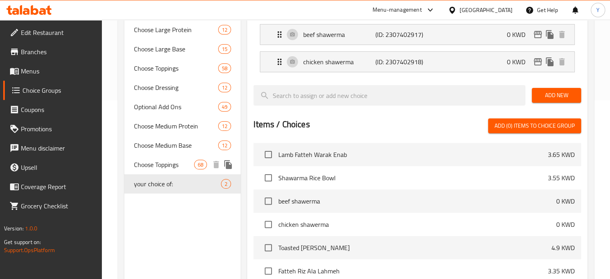
scroll to position [160, 0]
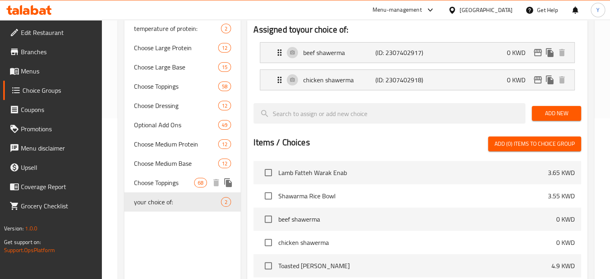
click at [179, 181] on span "Choose Toppings" at bounding box center [164, 183] width 61 height 10
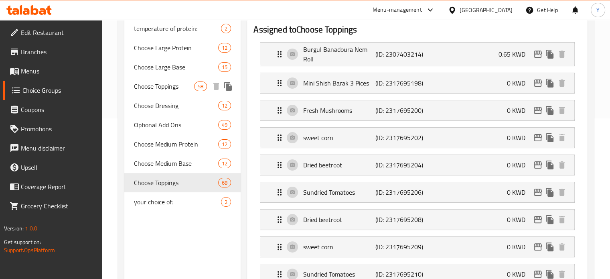
type input "Choose Toppings"
type input "اختر الإضافات"
type input "3"
click at [179, 86] on span "Choose Toppings" at bounding box center [164, 86] width 61 height 10
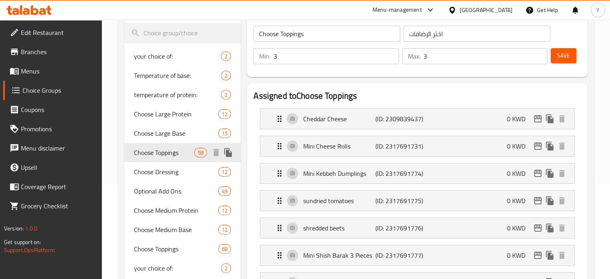
scroll to position [80, 0]
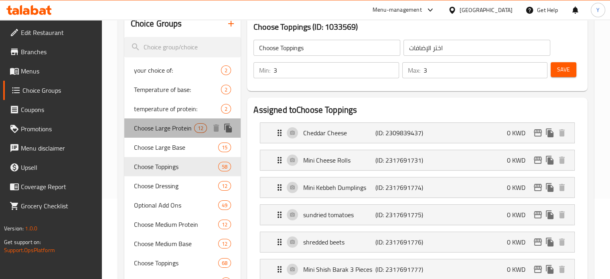
click at [173, 129] on span "Choose Large Protein" at bounding box center [164, 128] width 61 height 10
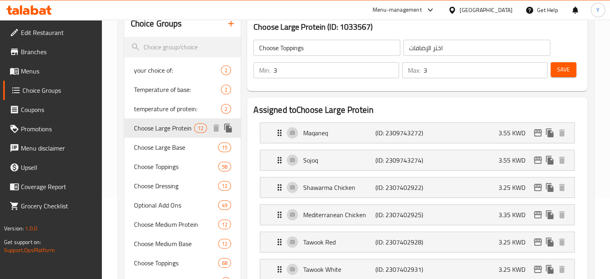
type input "Choose Large Protein"
type input "اختيار البروتين الكبير"
type input "1"
click at [170, 147] on span "Choose Large Base" at bounding box center [164, 147] width 61 height 10
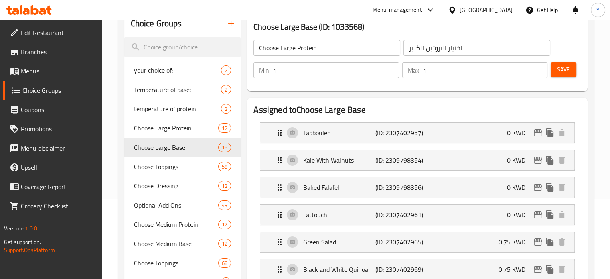
type input "Choose Large Base"
type input "اختيار القاعدة الكبير"
type input "2"
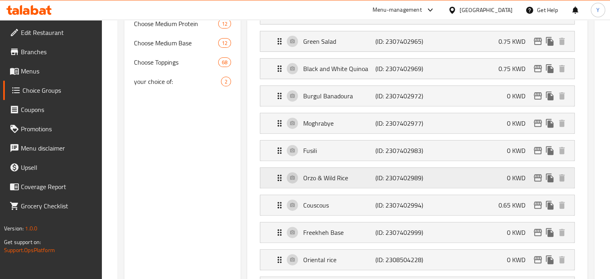
scroll to position [128, 0]
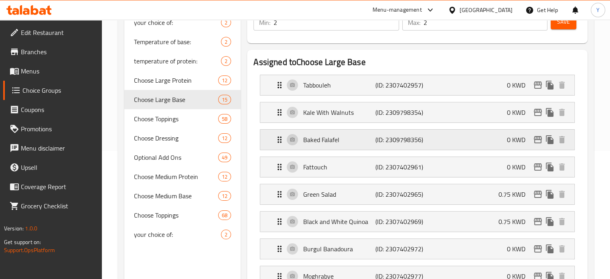
click at [445, 141] on div "Baked Falafel (ID: 2309798356) 0 KWD" at bounding box center [420, 140] width 290 height 20
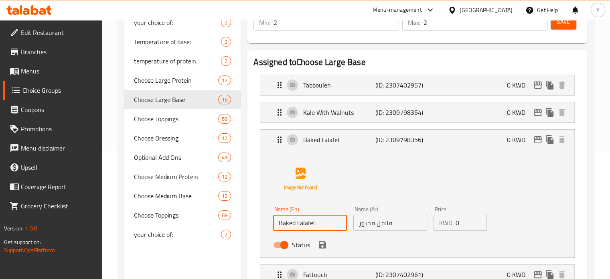
drag, startPoint x: 330, startPoint y: 223, endPoint x: 249, endPoint y: 213, distance: 82.0
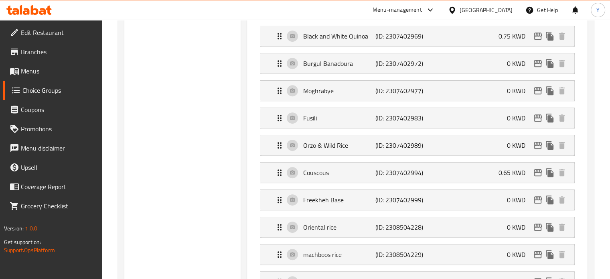
scroll to position [401, 0]
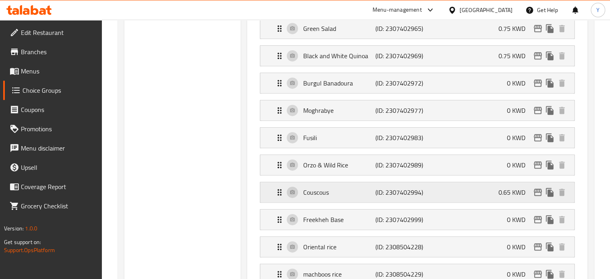
click at [449, 192] on div "Couscous (ID: 2307402994) 0.65 KWD" at bounding box center [420, 192] width 290 height 20
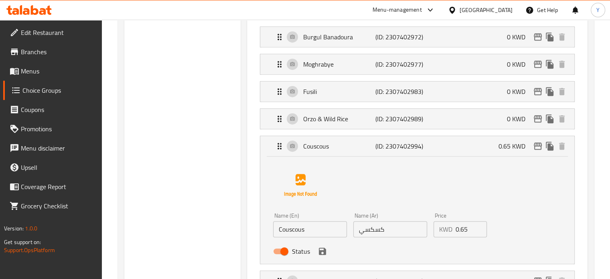
scroll to position [481, 0]
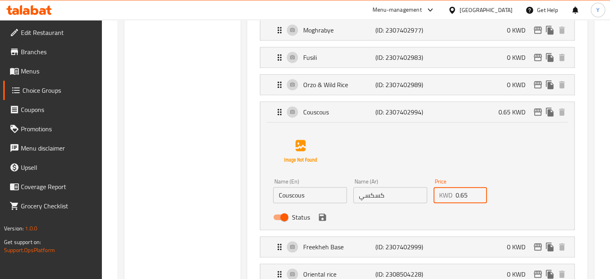
drag, startPoint x: 472, startPoint y: 193, endPoint x: 448, endPoint y: 192, distance: 24.1
click at [448, 192] on div "KWD 0.65 Price" at bounding box center [460, 195] width 54 height 16
click at [321, 217] on icon "save" at bounding box center [323, 217] width 10 height 10
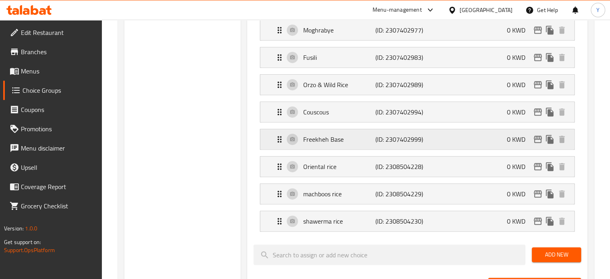
type input "0"
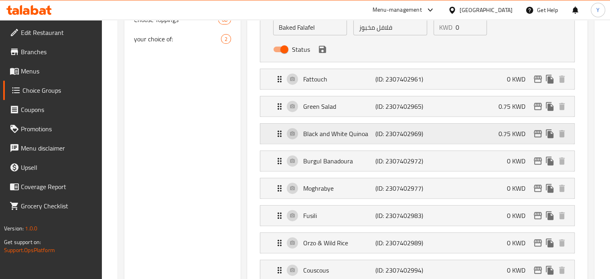
scroll to position [361, 0]
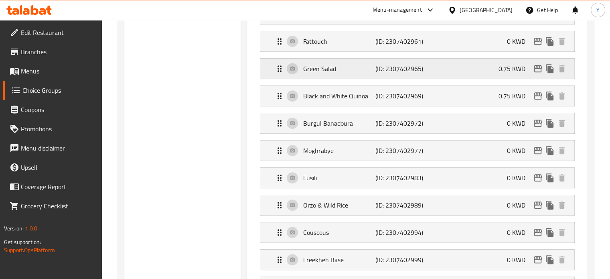
click at [395, 64] on p "(ID: 2307402965)" at bounding box center [399, 69] width 48 height 10
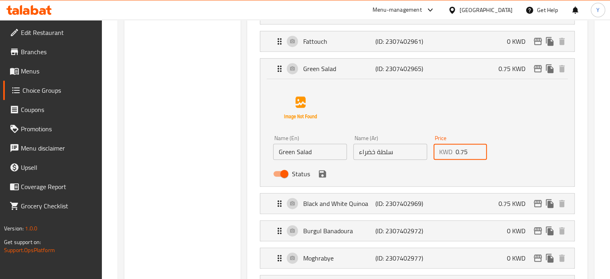
drag, startPoint x: 468, startPoint y: 152, endPoint x: 428, endPoint y: 152, distance: 40.1
click at [428, 152] on div "Name (En) Green Salad Name (En) Name (Ar) سلطة خضراء Name (Ar) Price KWD 0.75 P…" at bounding box center [390, 158] width 240 height 53
click at [322, 171] on icon "save" at bounding box center [323, 174] width 10 height 10
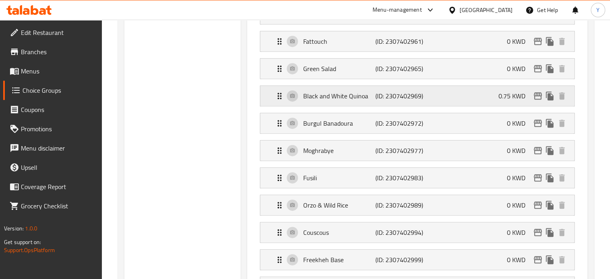
type input "0"
click at [478, 92] on div "Black and White Quinoa (ID: 2307402969) 0.75 KWD" at bounding box center [420, 96] width 290 height 20
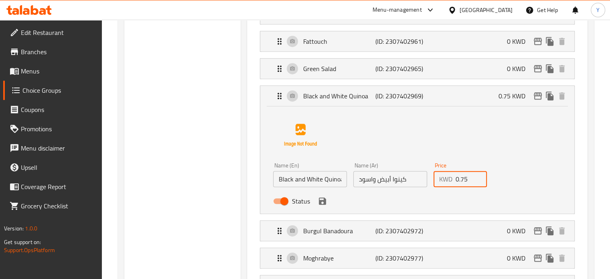
drag, startPoint x: 469, startPoint y: 178, endPoint x: 436, endPoint y: 178, distance: 33.3
click at [436, 178] on div "KWD 0.75 Price" at bounding box center [460, 179] width 54 height 16
click at [329, 200] on div "Status" at bounding box center [390, 201] width 240 height 22
click at [323, 200] on icon "save" at bounding box center [322, 200] width 7 height 7
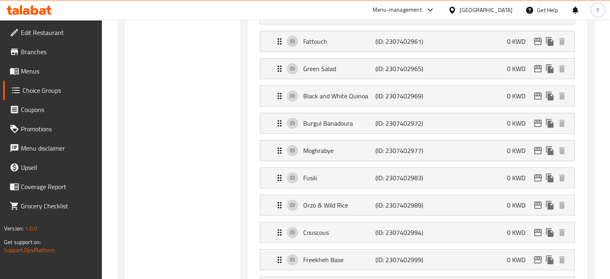
type input "0"
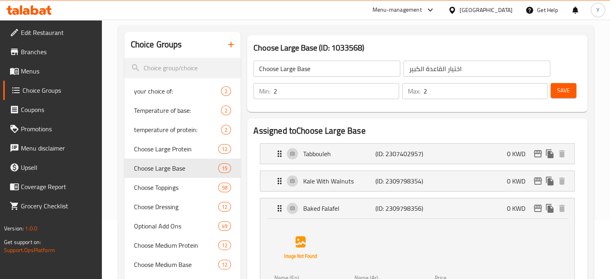
scroll to position [0, 0]
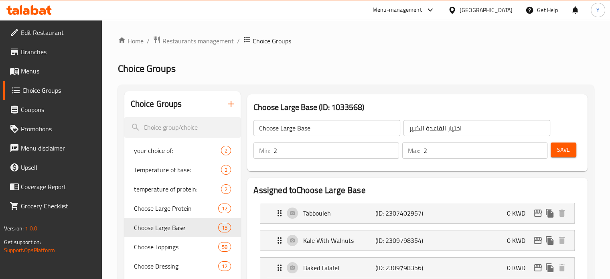
click at [557, 146] on span "Save" at bounding box center [563, 150] width 13 height 10
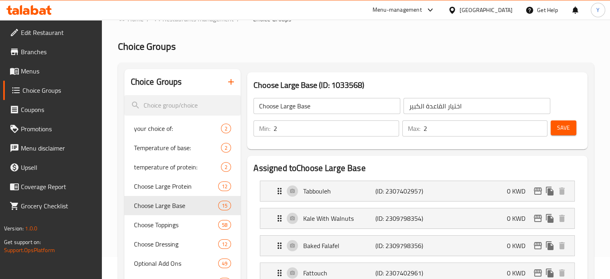
scroll to position [80, 0]
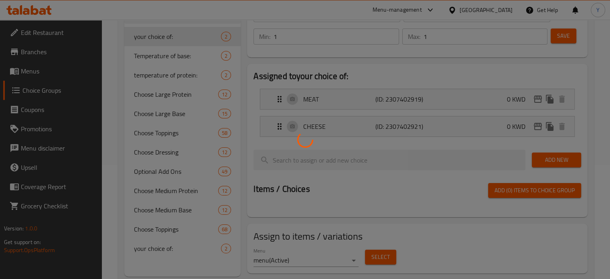
scroll to position [120, 0]
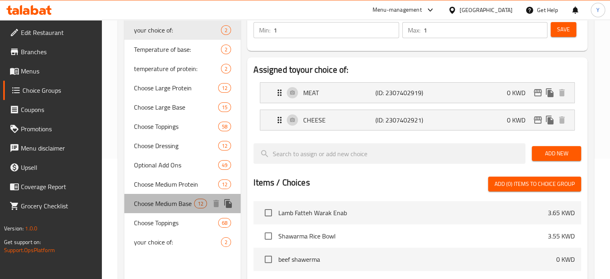
click at [184, 201] on span "Choose Medium Base" at bounding box center [164, 203] width 61 height 10
type input "Choose Medium Base"
type input "اختيار القاعدة الوسط"
type input "2"
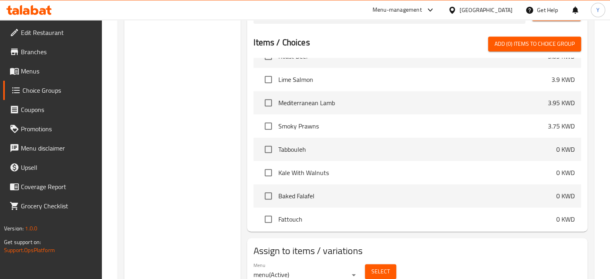
scroll to position [1612, 0]
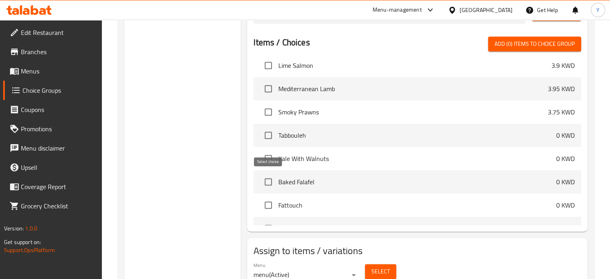
click at [268, 179] on input "checkbox" at bounding box center [268, 181] width 17 height 17
checkbox input "true"
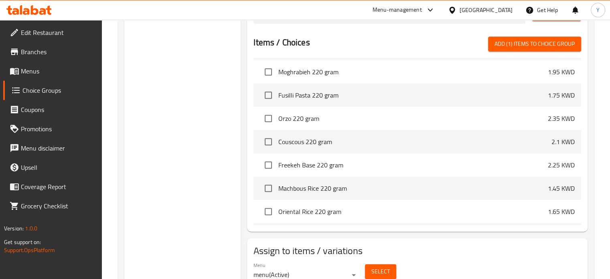
scroll to position [1838, 0]
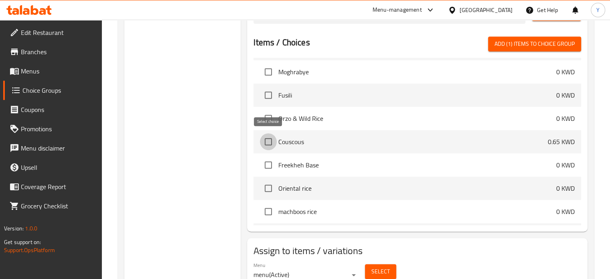
click at [269, 142] on input "checkbox" at bounding box center [268, 141] width 17 height 17
checkbox input "true"
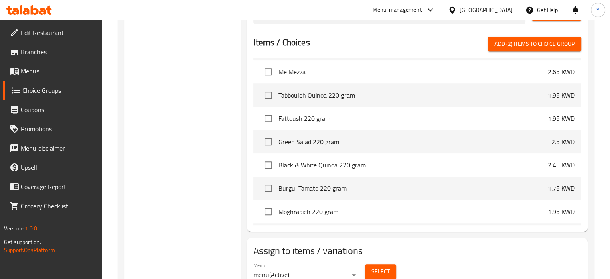
scroll to position [1699, 0]
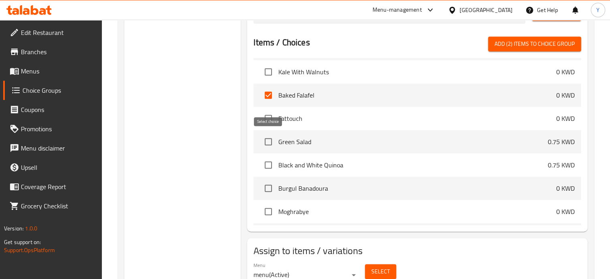
click at [263, 141] on input "checkbox" at bounding box center [268, 141] width 17 height 17
checkbox input "true"
click at [503, 47] on button "Add (3) items to choice group" at bounding box center [534, 43] width 93 height 15
checkbox input "false"
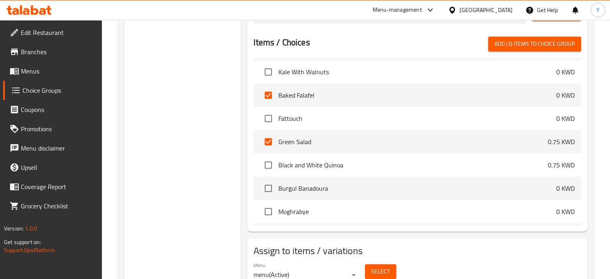
checkbox input "false"
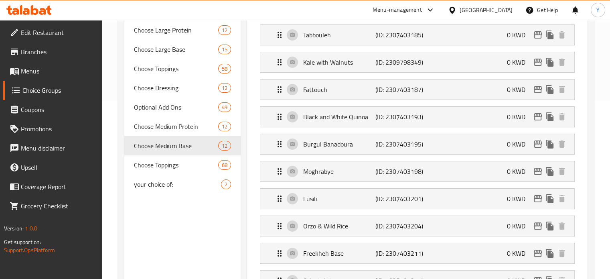
scroll to position [0, 0]
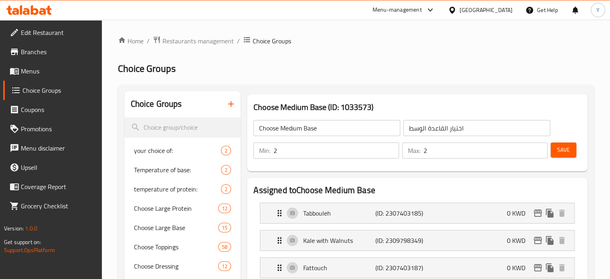
click at [558, 149] on span "Save" at bounding box center [563, 150] width 13 height 10
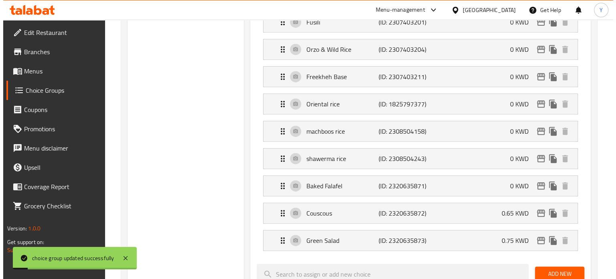
scroll to position [361, 0]
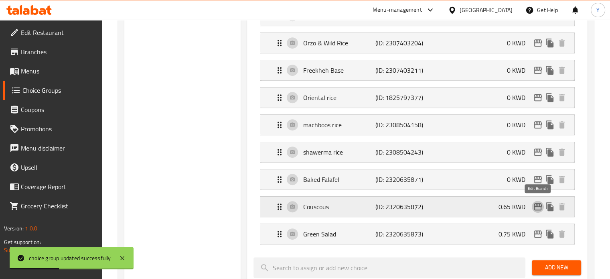
click at [536, 203] on icon "edit" at bounding box center [538, 207] width 10 height 10
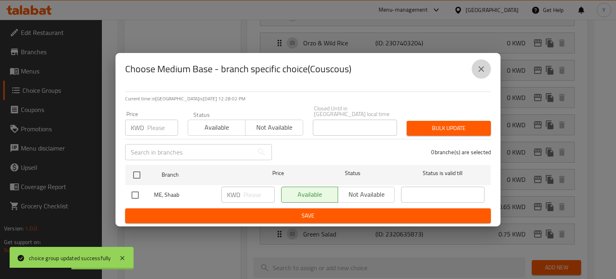
drag, startPoint x: 480, startPoint y: 75, endPoint x: 496, endPoint y: 205, distance: 130.2
click at [480, 74] on icon "close" at bounding box center [481, 69] width 10 height 10
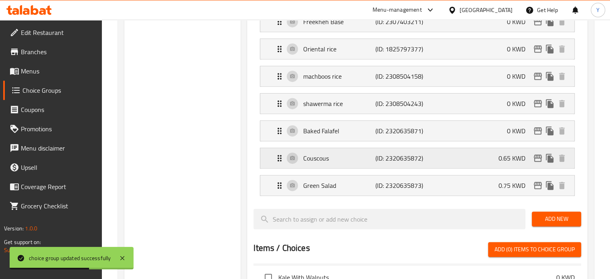
scroll to position [411, 0]
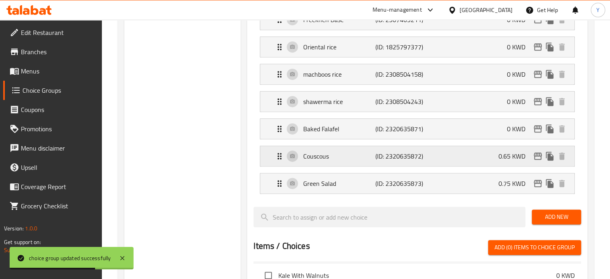
click at [426, 154] on div "Couscous (ID: 2320635872) 0.65 KWD" at bounding box center [420, 156] width 290 height 20
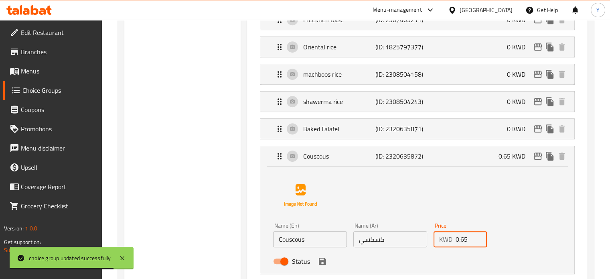
drag, startPoint x: 467, startPoint y: 238, endPoint x: 449, endPoint y: 238, distance: 17.6
click at [449, 238] on div "KWD 0.65 Price" at bounding box center [460, 239] width 54 height 16
click at [326, 260] on icon "save" at bounding box center [323, 261] width 10 height 10
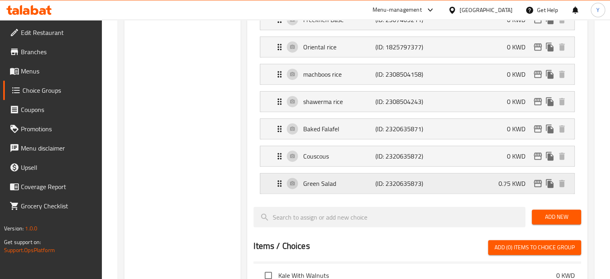
type input "0"
click at [410, 184] on p "(ID: 2320635873)" at bounding box center [399, 183] width 48 height 10
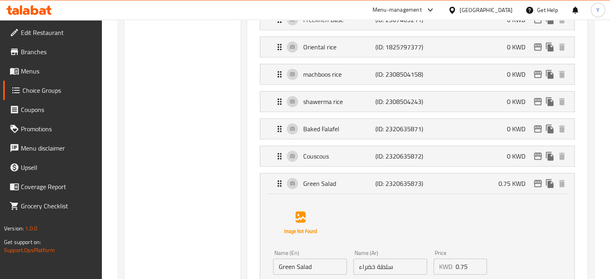
drag, startPoint x: 457, startPoint y: 264, endPoint x: 443, endPoint y: 264, distance: 13.6
click at [443, 264] on div "KWD 0.75 Price" at bounding box center [460, 266] width 54 height 16
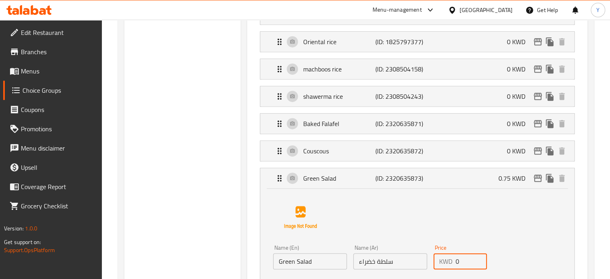
scroll to position [492, 0]
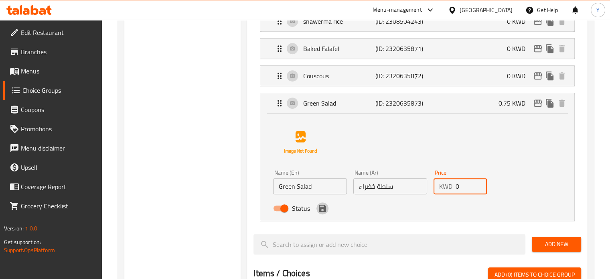
click at [325, 206] on icon "save" at bounding box center [322, 208] width 7 height 7
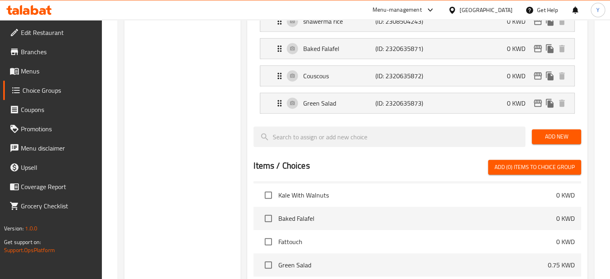
type input "0"
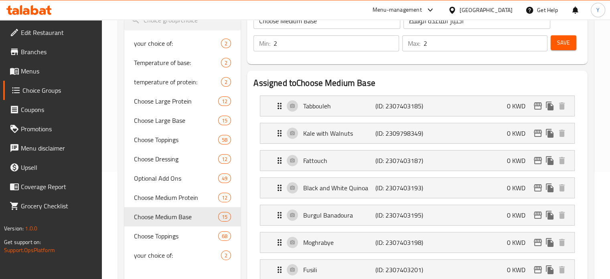
scroll to position [0, 0]
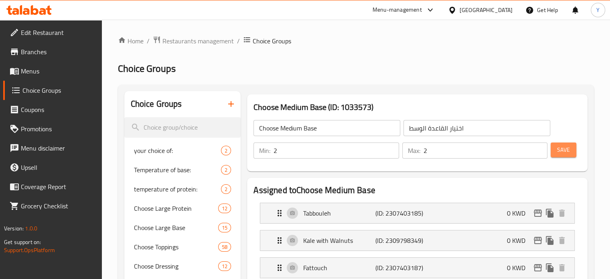
click at [567, 151] on span "Save" at bounding box center [563, 150] width 13 height 10
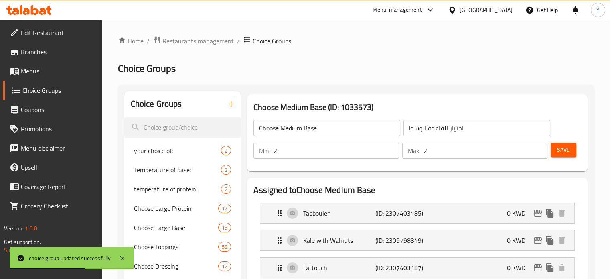
click at [566, 155] on button "Save" at bounding box center [564, 149] width 26 height 15
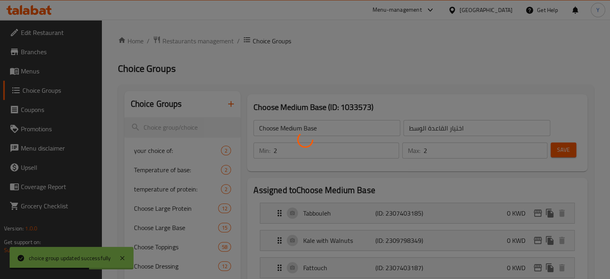
click at [566, 154] on div at bounding box center [305, 139] width 610 height 279
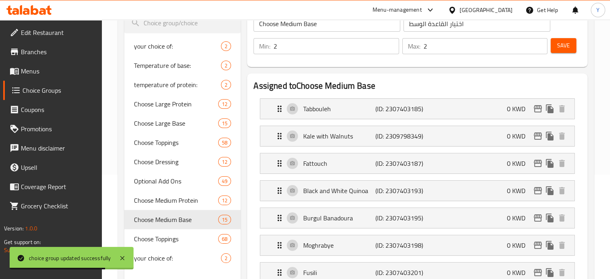
scroll to position [80, 0]
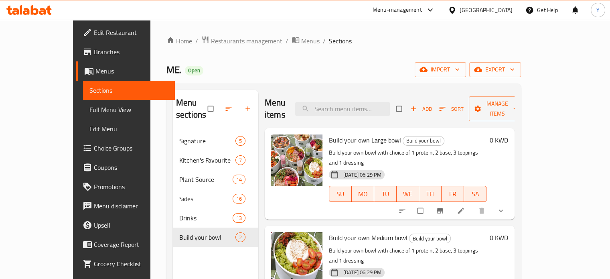
scroll to position [40, 0]
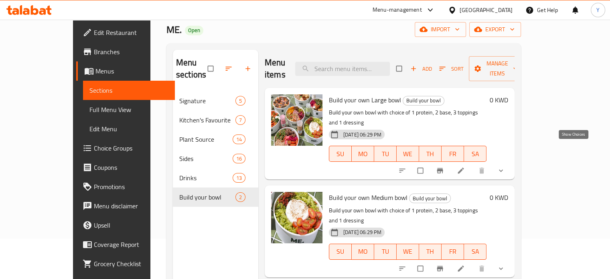
click at [505, 166] on icon "show more" at bounding box center [501, 170] width 8 height 8
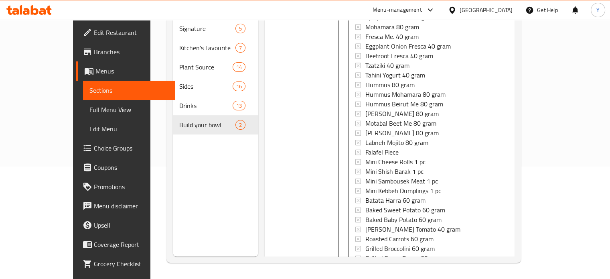
scroll to position [1408, 0]
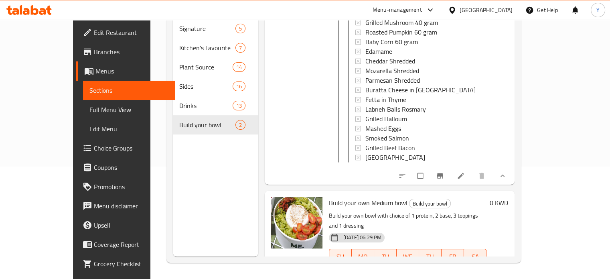
click at [444, 172] on icon "Branch-specific-item" at bounding box center [440, 176] width 8 height 8
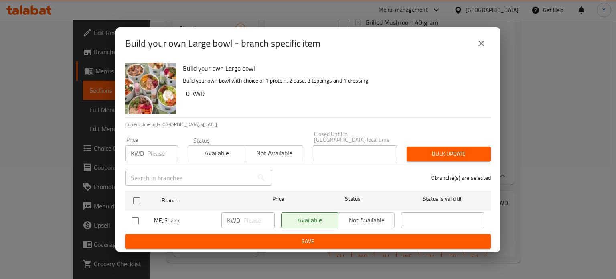
drag, startPoint x: 473, startPoint y: 39, endPoint x: 492, endPoint y: 54, distance: 24.9
click at [473, 39] on div "Build your own Large bowl - branch specific item" at bounding box center [308, 43] width 366 height 19
click at [480, 43] on icon "close" at bounding box center [481, 43] width 10 height 10
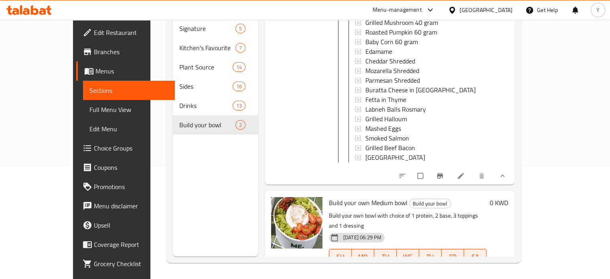
click at [466, 172] on link at bounding box center [462, 176] width 10 height 8
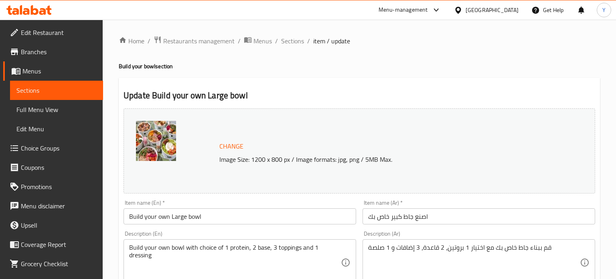
click at [439, 128] on div at bounding box center [308, 139] width 616 height 279
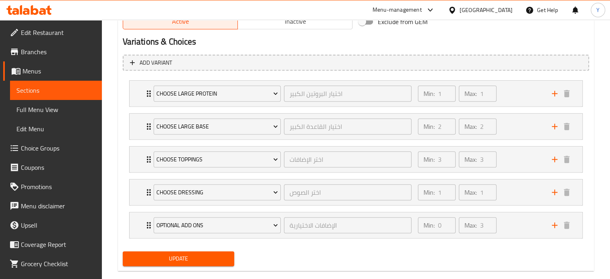
scroll to position [443, 0]
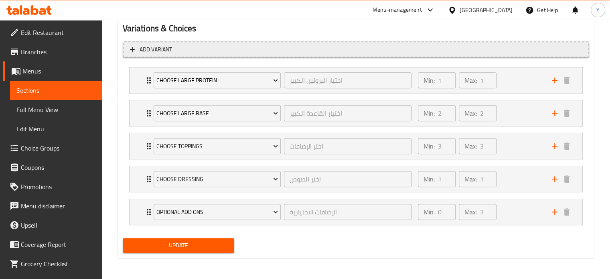
click at [224, 46] on span "Add variant" at bounding box center [356, 50] width 452 height 10
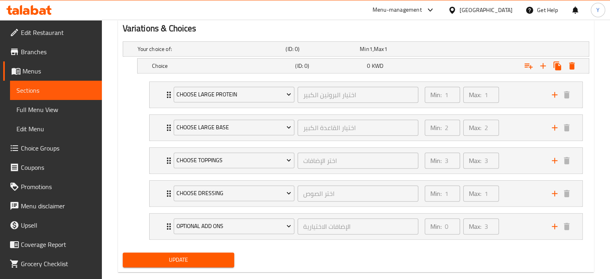
click at [380, 259] on div "Update" at bounding box center [355, 259] width 473 height 21
click at [217, 64] on h5 "Choice" at bounding box center [222, 66] width 140 height 8
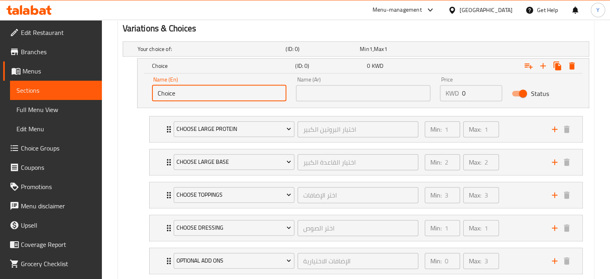
click at [237, 95] on input "Choice" at bounding box center [219, 93] width 134 height 16
click at [398, 97] on input "text" at bounding box center [363, 93] width 134 height 16
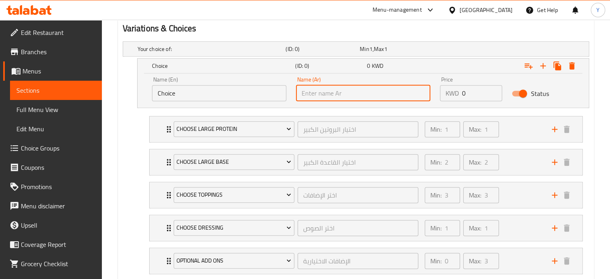
click at [233, 95] on input "Choice" at bounding box center [219, 93] width 134 height 16
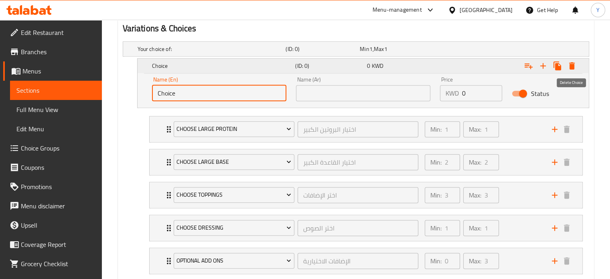
click at [572, 66] on icon "Expand" at bounding box center [572, 65] width 6 height 7
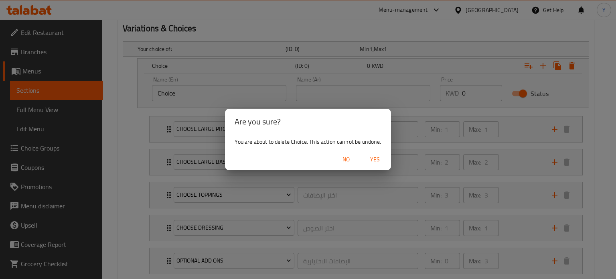
click at [357, 162] on button "No" at bounding box center [346, 159] width 26 height 15
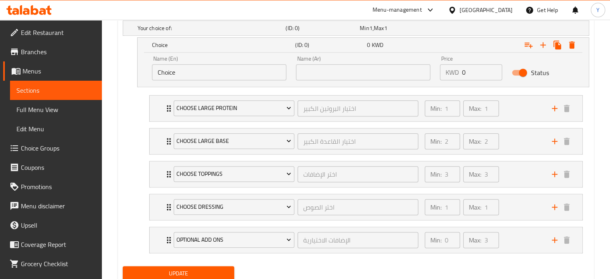
scroll to position [483, 0]
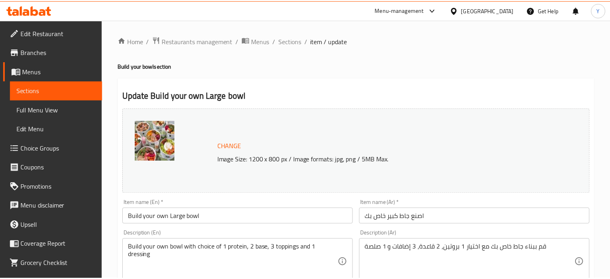
scroll to position [443, 0]
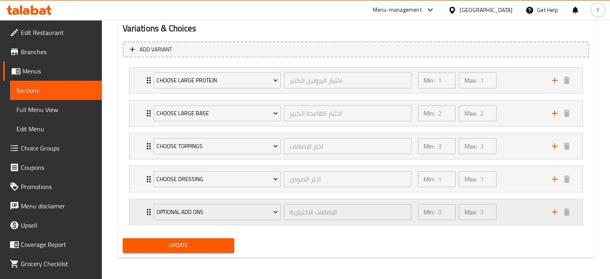
click at [524, 217] on div "Min: 0 ​ Max: 3 ​" at bounding box center [480, 212] width 134 height 26
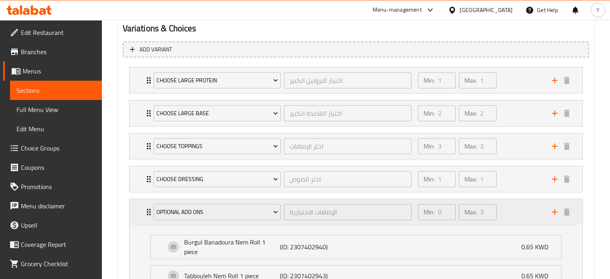
click at [533, 210] on div "Min: 0 ​ Max: 3 ​" at bounding box center [480, 212] width 134 height 26
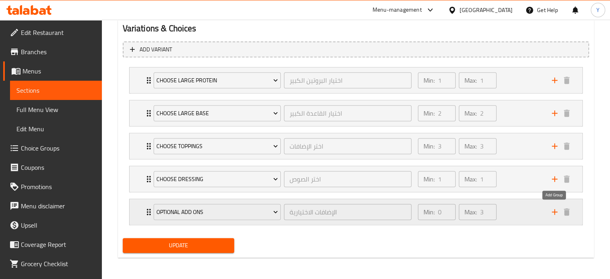
click at [552, 209] on icon "add" at bounding box center [555, 212] width 10 height 10
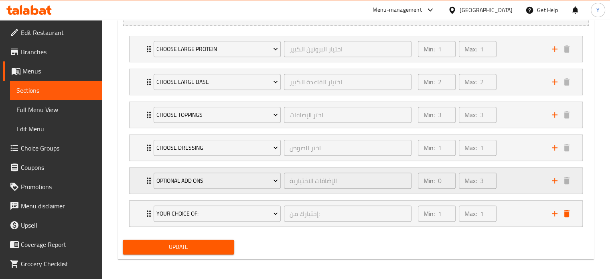
scroll to position [476, 0]
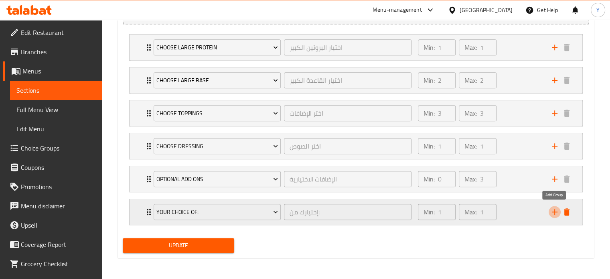
click at [554, 208] on icon "add" at bounding box center [555, 212] width 10 height 10
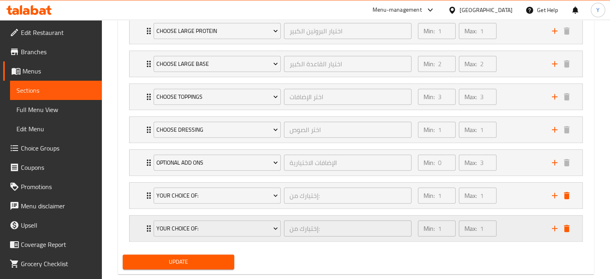
scroll to position [508, 0]
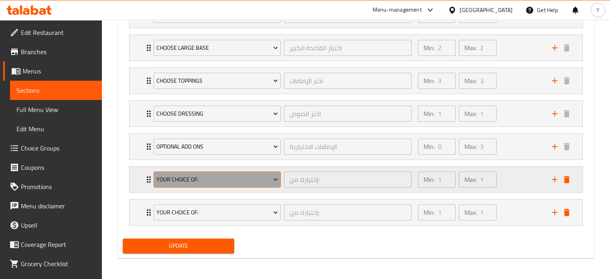
click at [255, 180] on span "your choice of:" at bounding box center [217, 179] width 122 height 10
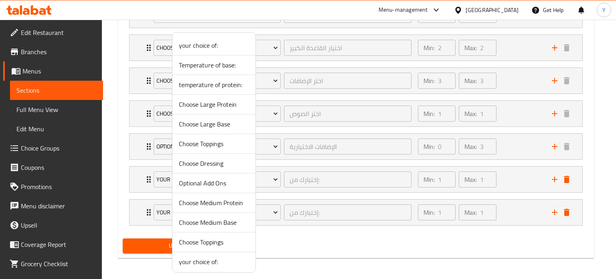
click at [223, 83] on span "temperature of protein:" at bounding box center [214, 85] width 70 height 10
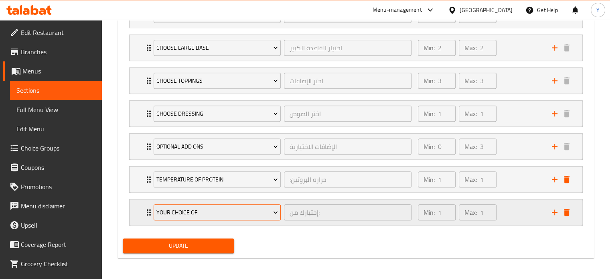
click at [254, 208] on span "your choice of:" at bounding box center [217, 212] width 122 height 10
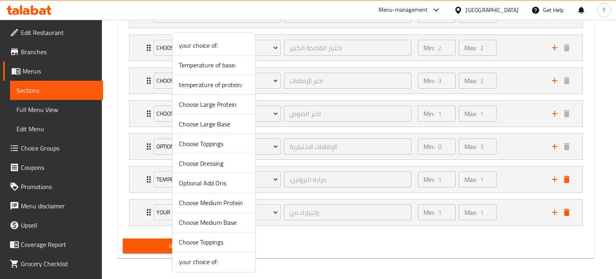
click at [225, 65] on span "Temperature of base:" at bounding box center [214, 65] width 70 height 10
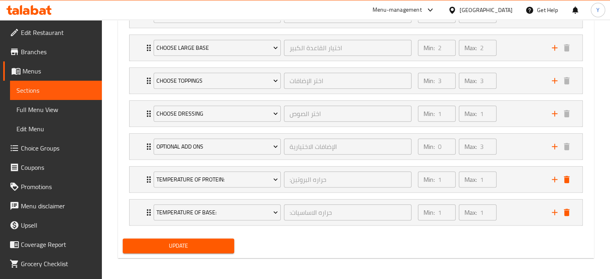
click at [271, 245] on div "Update" at bounding box center [355, 245] width 473 height 21
click at [209, 243] on span "Update" at bounding box center [178, 246] width 99 height 10
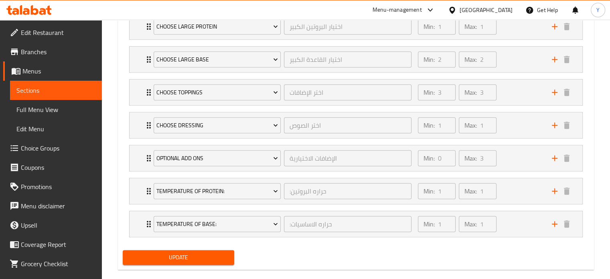
scroll to position [508, 0]
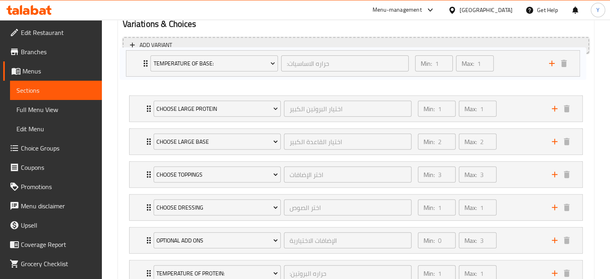
drag, startPoint x: 145, startPoint y: 212, endPoint x: 146, endPoint y: 49, distance: 162.8
click at [146, 49] on div "Add variant Choose Large Protein اختيار البروتين الكبير ​ Min: 1 ​ Max: 1 ​ Maq…" at bounding box center [355, 165] width 473 height 263
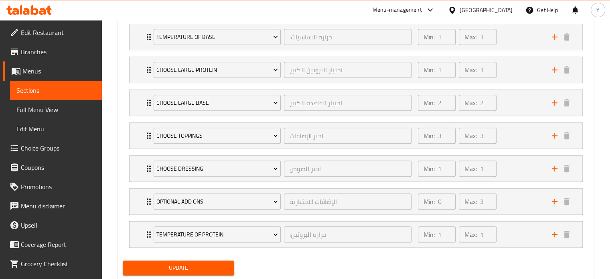
scroll to position [446, 0]
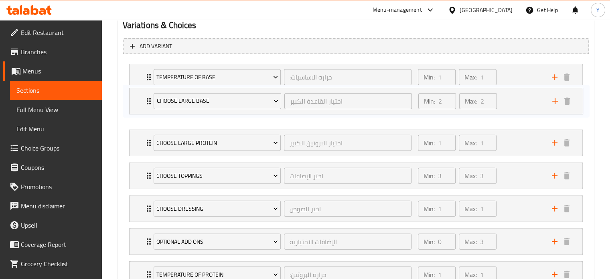
drag, startPoint x: 142, startPoint y: 143, endPoint x: 145, endPoint y: 95, distance: 48.2
click at [145, 95] on div "Temperature of base: :حراره الاساسيات ​ Min: 1 ​ Max: 1 ​ Cold (ID: 2319162256)…" at bounding box center [356, 176] width 466 height 230
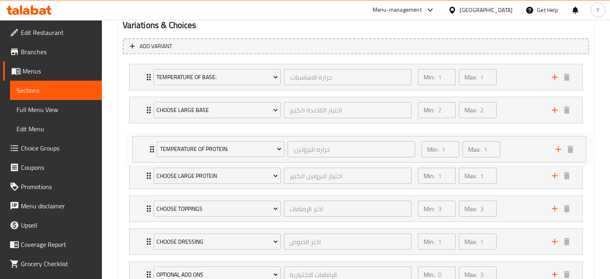
scroll to position [447, 0]
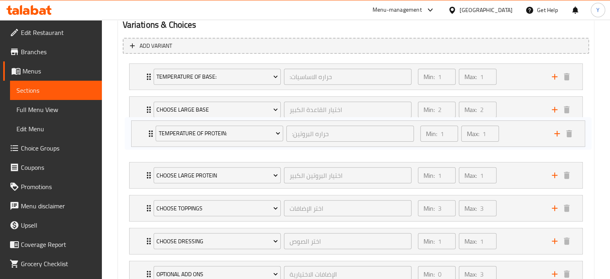
drag, startPoint x: 143, startPoint y: 269, endPoint x: 146, endPoint y: 127, distance: 141.6
click at [146, 127] on div "Temperature of base: :حراره الاساسيات ​ Min: 1 ​ Max: 1 ​ Cold (ID: 2319162256)…" at bounding box center [356, 175] width 466 height 230
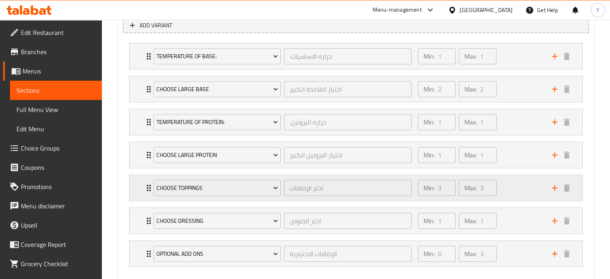
scroll to position [487, 0]
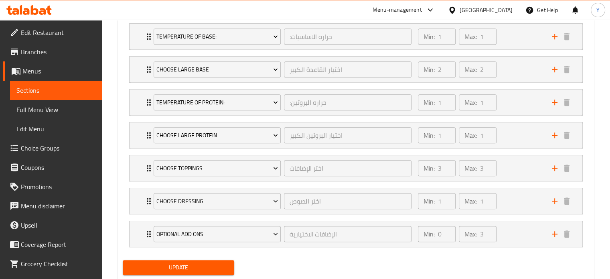
click at [186, 265] on span "Update" at bounding box center [178, 267] width 99 height 10
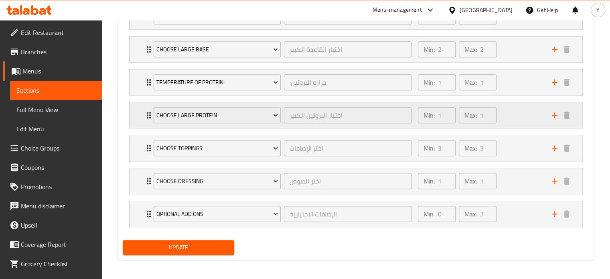
scroll to position [508, 0]
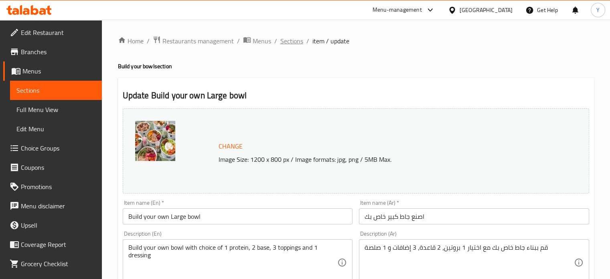
click at [287, 41] on span "Sections" at bounding box center [291, 41] width 23 height 10
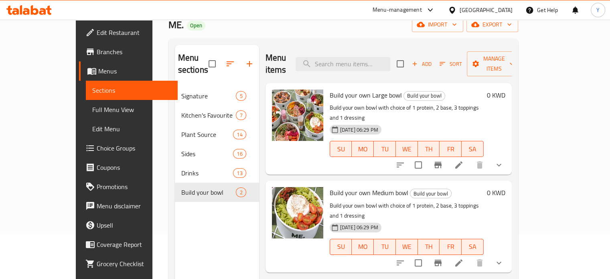
scroll to position [112, 0]
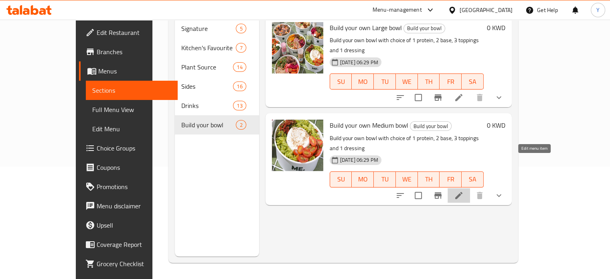
click at [464, 190] on icon at bounding box center [459, 195] width 10 height 10
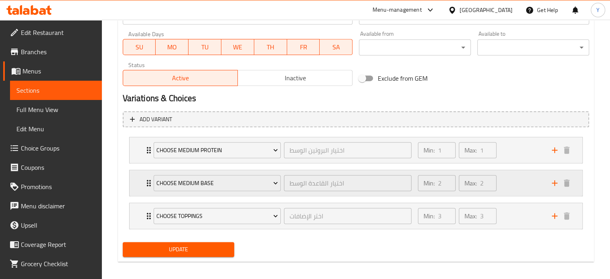
scroll to position [378, 0]
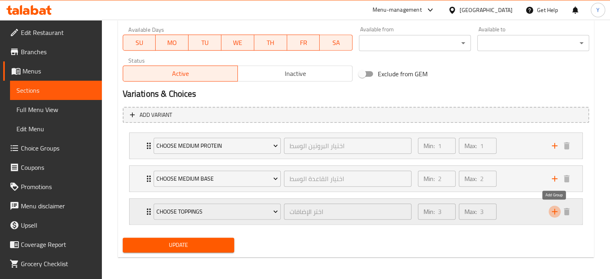
click at [553, 210] on icon "add" at bounding box center [555, 212] width 6 height 6
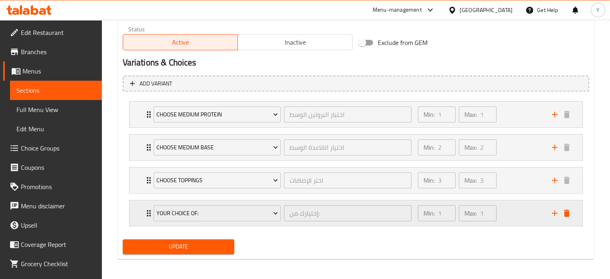
scroll to position [411, 0]
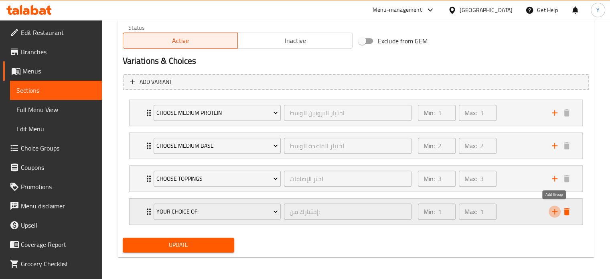
click at [553, 208] on icon "add" at bounding box center [555, 212] width 10 height 10
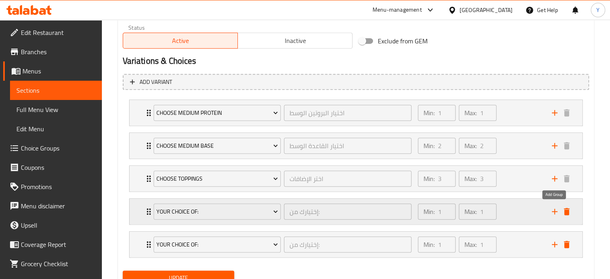
click at [553, 207] on icon "add" at bounding box center [555, 212] width 10 height 10
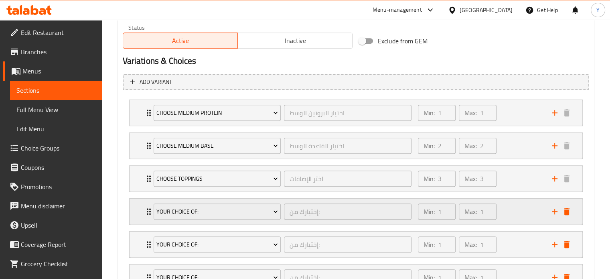
scroll to position [476, 0]
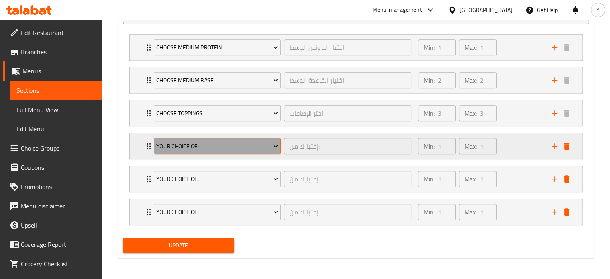
click at [187, 143] on span "your choice of:" at bounding box center [217, 146] width 122 height 10
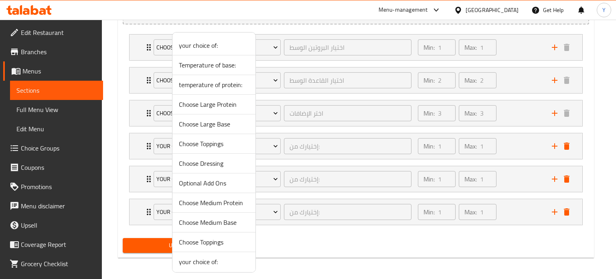
click at [225, 65] on span "Temperature of base:" at bounding box center [214, 65] width 70 height 10
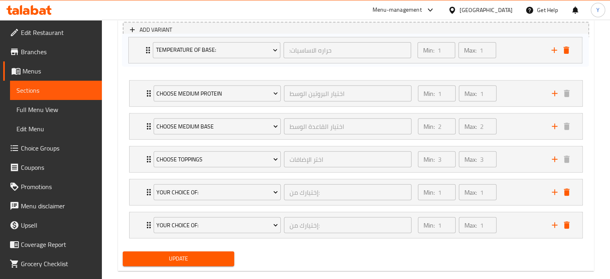
drag, startPoint x: 146, startPoint y: 145, endPoint x: 148, endPoint y: 37, distance: 108.3
click at [148, 37] on div "Add variant Choose Medium Protein اختيار البروتين الوسط ​ Min: 1 ​ Max: 1 ​ Maq…" at bounding box center [355, 133] width 473 height 230
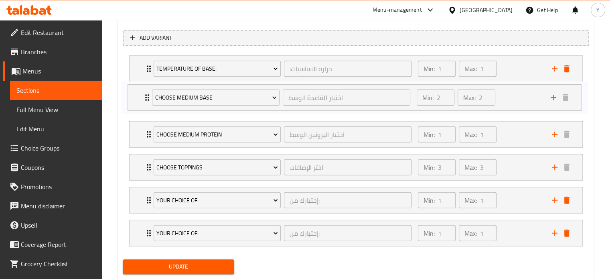
drag, startPoint x: 146, startPoint y: 136, endPoint x: 142, endPoint y: 91, distance: 44.7
click at [142, 91] on div "Temperature of base: :حراره الاساسيات ​ Min: 1 ​ Max: 1 ​ Cold (ID: 2319162256)…" at bounding box center [356, 150] width 466 height 197
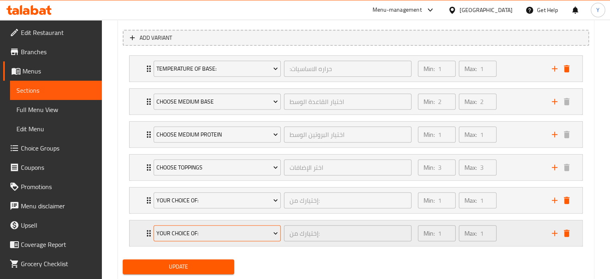
click at [196, 226] on button "your choice of:" at bounding box center [218, 233] width 128 height 16
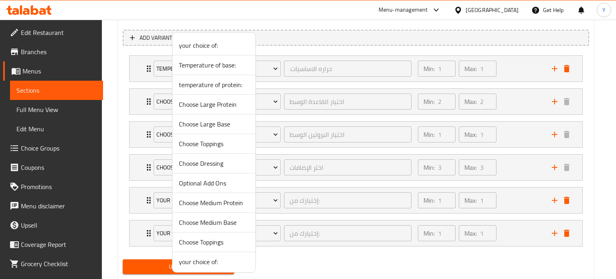
click at [228, 86] on span "temperature of protein:" at bounding box center [214, 85] width 70 height 10
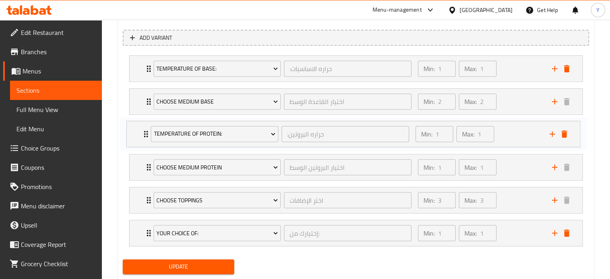
scroll to position [455, 0]
drag, startPoint x: 149, startPoint y: 232, endPoint x: 146, endPoint y: 130, distance: 101.9
click at [146, 130] on div "Temperature of base: :حراره الاساسيات ​ Min: 1 ​ Max: 1 ​ Cold (ID: 2319162256)…" at bounding box center [356, 150] width 466 height 197
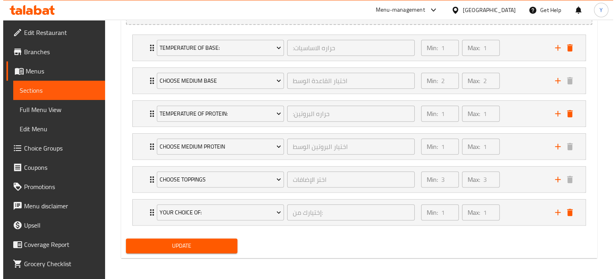
scroll to position [476, 0]
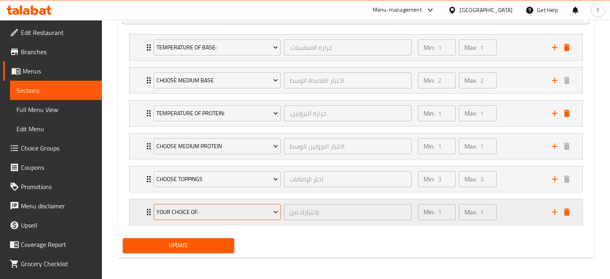
click at [228, 207] on span "your choice of:" at bounding box center [217, 212] width 122 height 10
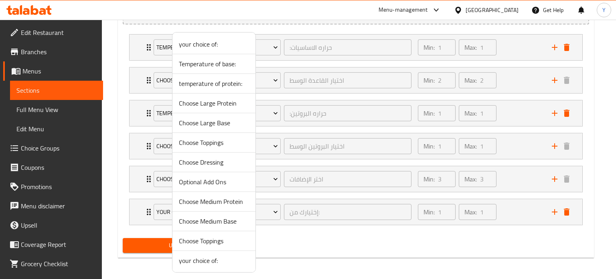
scroll to position [0, 0]
click at [218, 164] on span "Choose Dressing" at bounding box center [214, 163] width 70 height 10
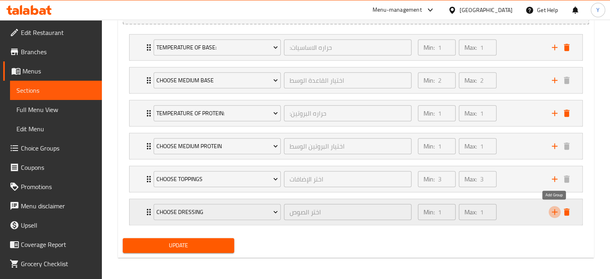
click at [555, 208] on icon "add" at bounding box center [555, 212] width 10 height 10
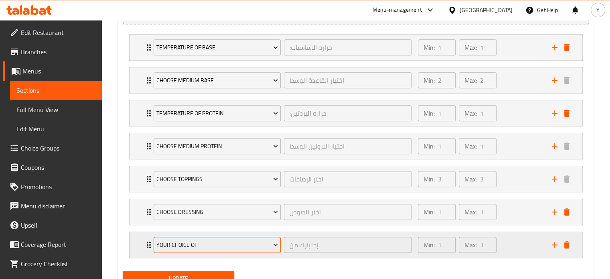
click at [213, 240] on span "your choice of:" at bounding box center [217, 245] width 122 height 10
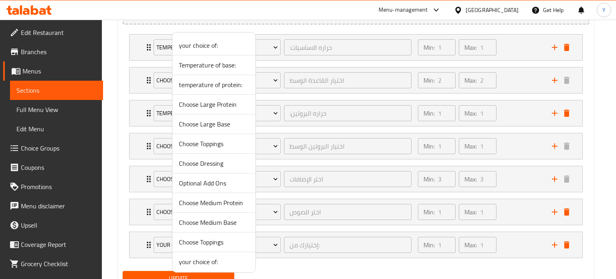
click at [211, 183] on span "Optional Add Ons" at bounding box center [214, 183] width 70 height 10
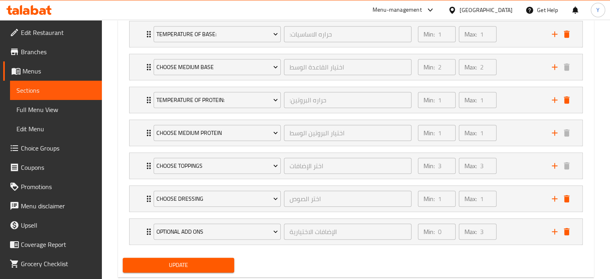
scroll to position [508, 0]
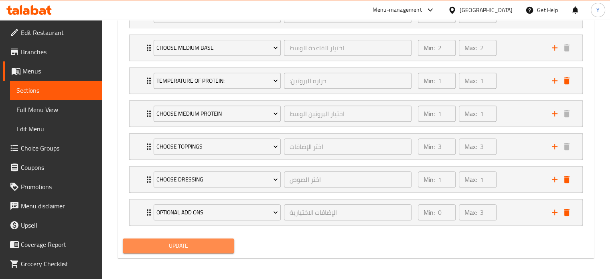
click at [184, 242] on span "Update" at bounding box center [178, 246] width 99 height 10
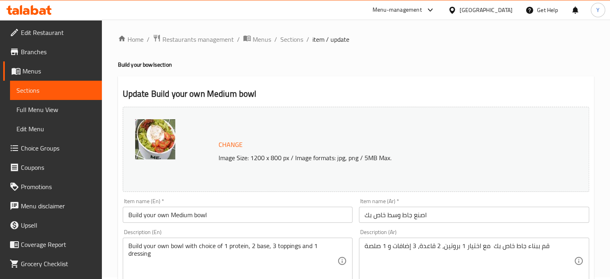
scroll to position [0, 0]
